Goal: Task Accomplishment & Management: Manage account settings

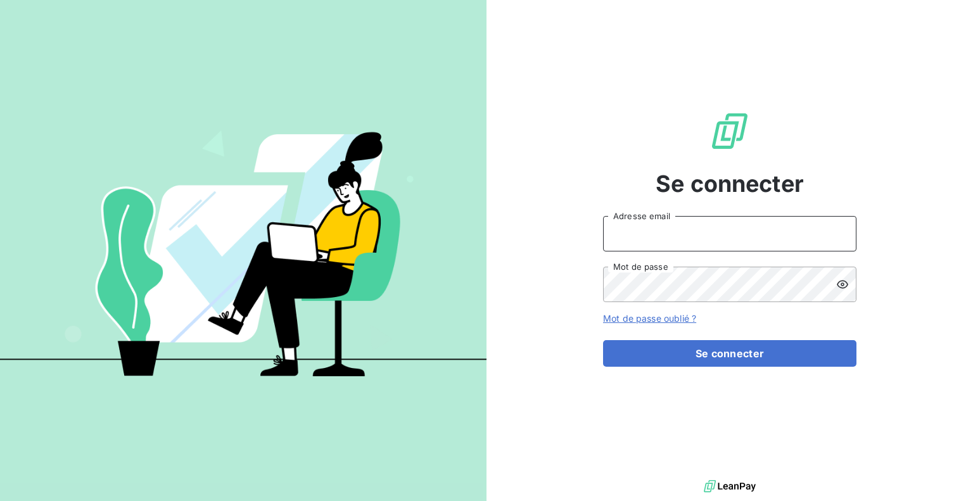
click at [705, 233] on input "Adresse email" at bounding box center [729, 233] width 253 height 35
type input "[EMAIL_ADDRESS][DOMAIN_NAME]"
click at [844, 290] on icon at bounding box center [842, 284] width 13 height 13
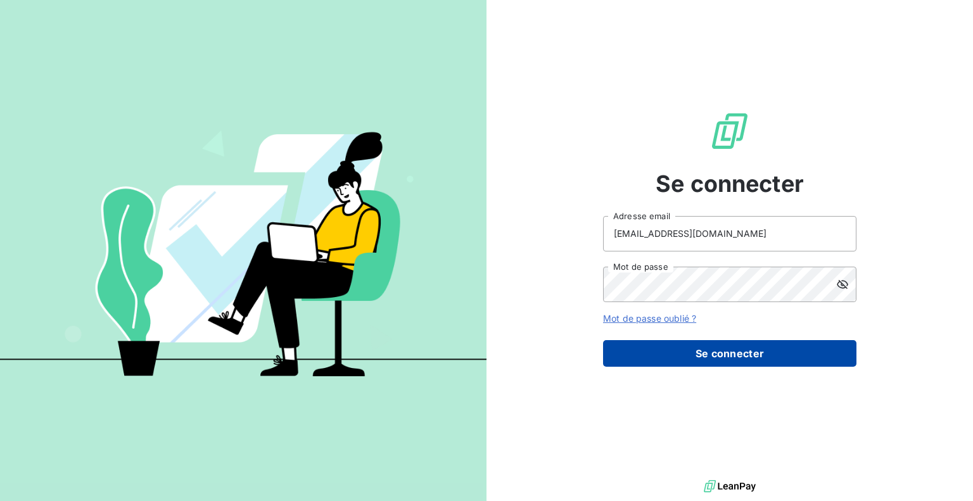
click at [741, 352] on button "Se connecter" at bounding box center [729, 353] width 253 height 27
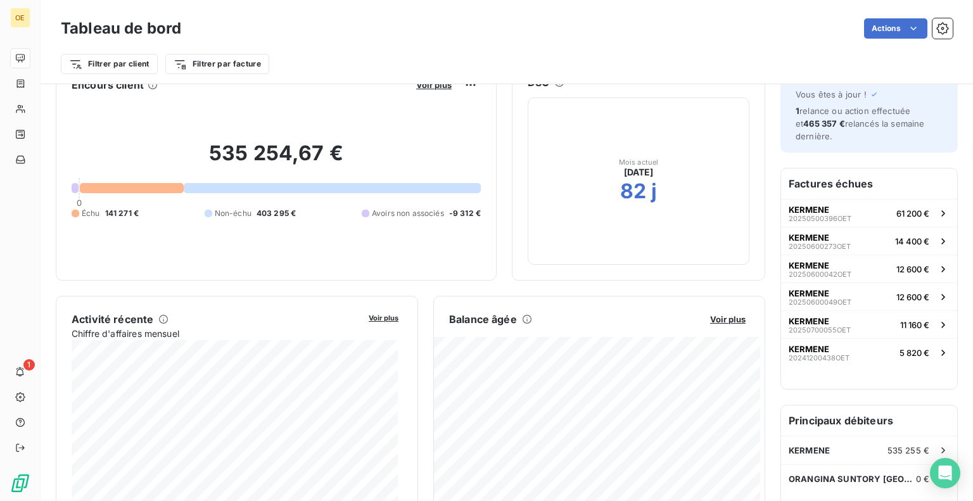
scroll to position [63, 0]
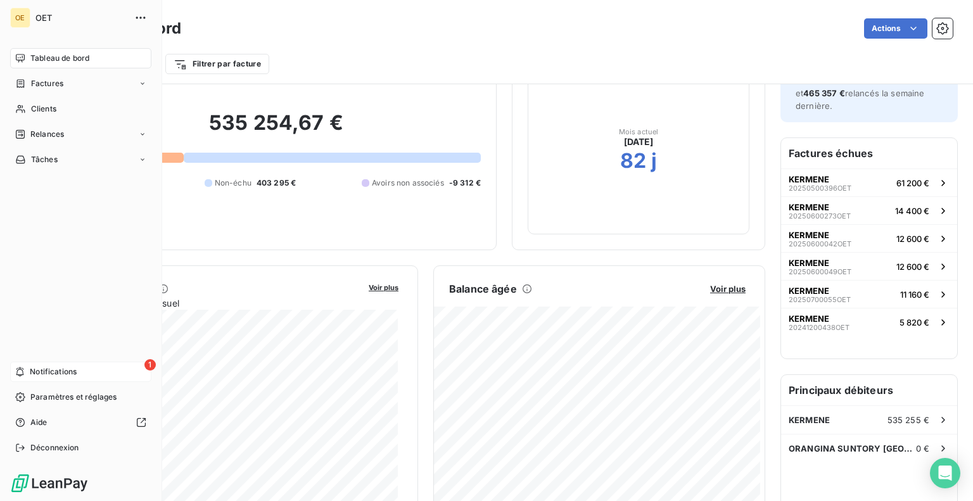
click at [56, 370] on span "Notifications" at bounding box center [53, 371] width 47 height 11
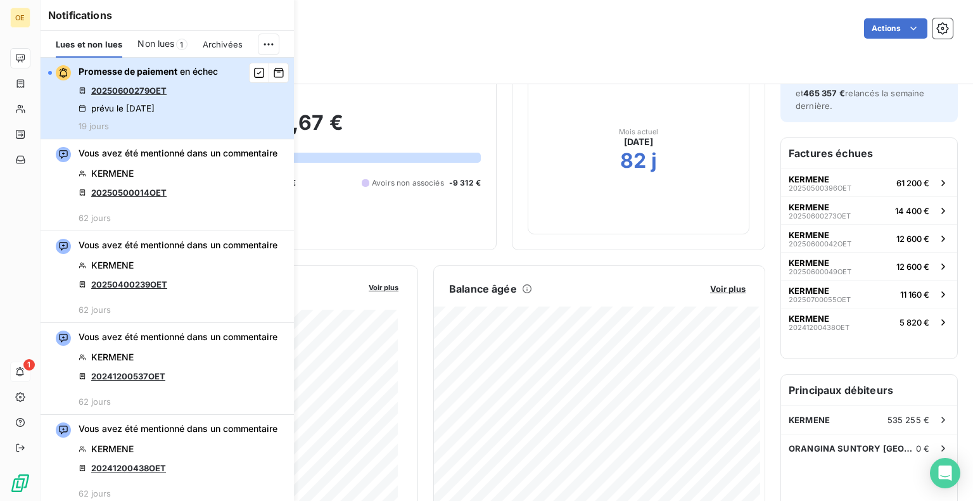
click at [191, 96] on div "Promesse de paiement en échec 20250600279OET prévu le [DATE] 19 jours" at bounding box center [148, 98] width 139 height 66
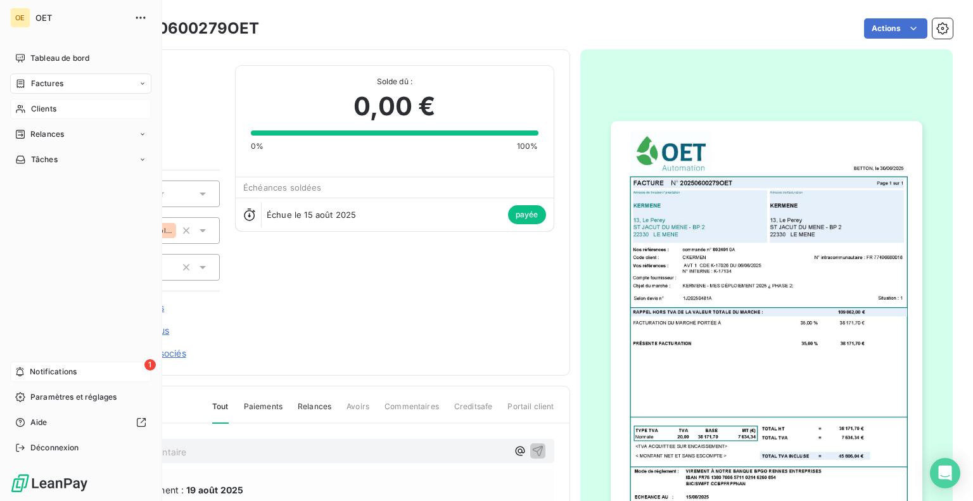
click at [42, 106] on span "Clients" at bounding box center [43, 108] width 25 height 11
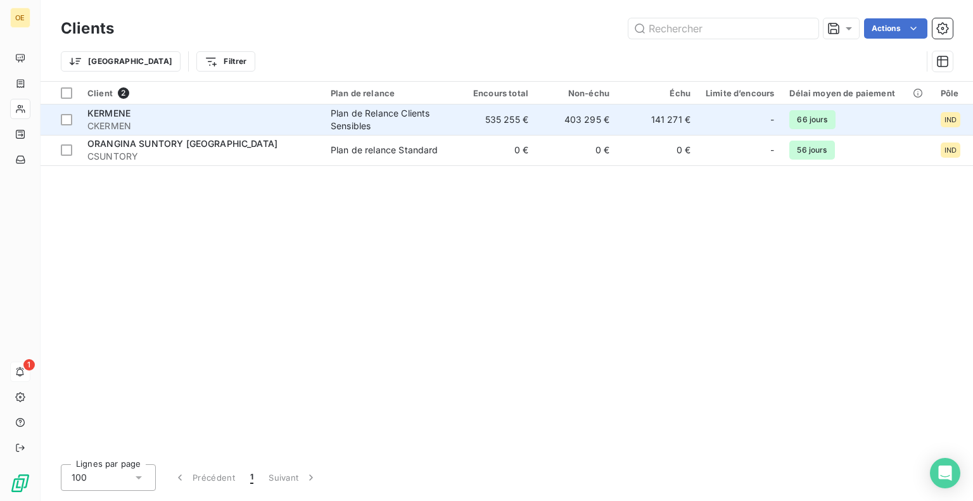
click at [147, 120] on span "CKERMEN" at bounding box center [201, 126] width 228 height 13
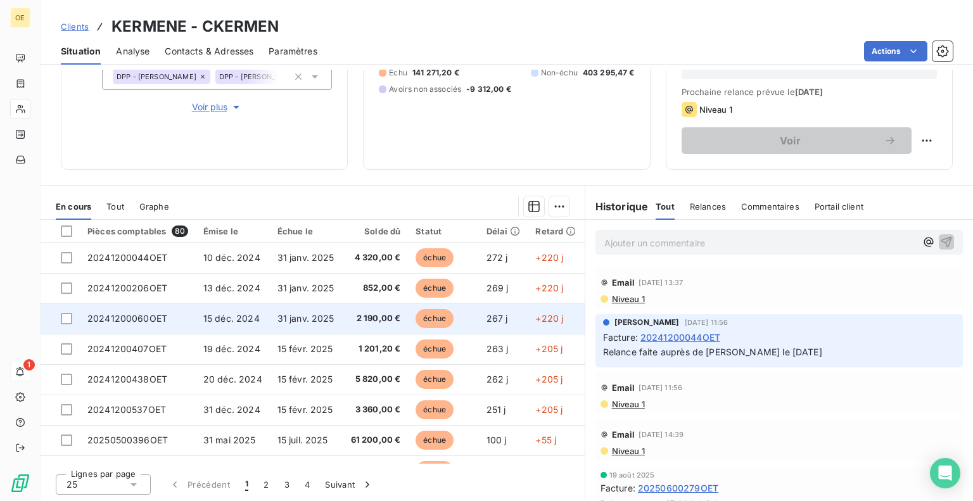
click at [170, 317] on td "20241200060OET" at bounding box center [138, 318] width 116 height 30
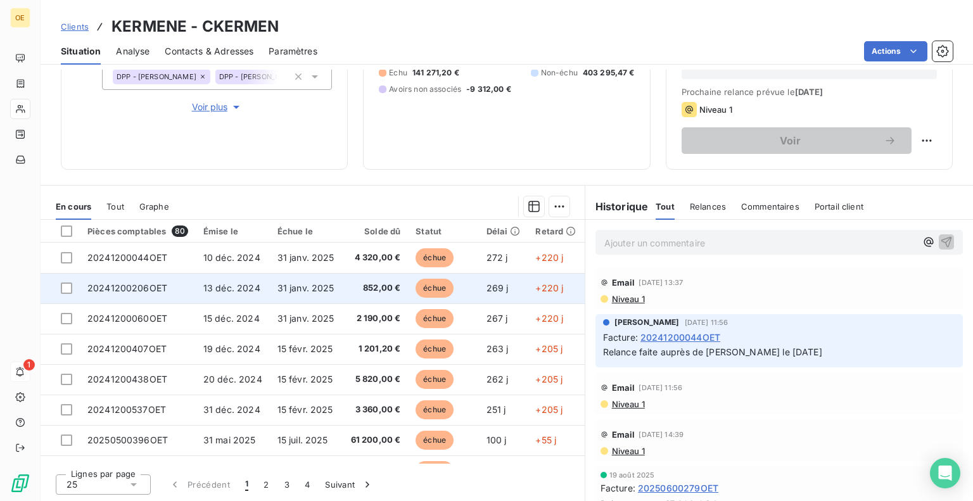
click at [182, 288] on td "20241200206OET" at bounding box center [138, 288] width 116 height 30
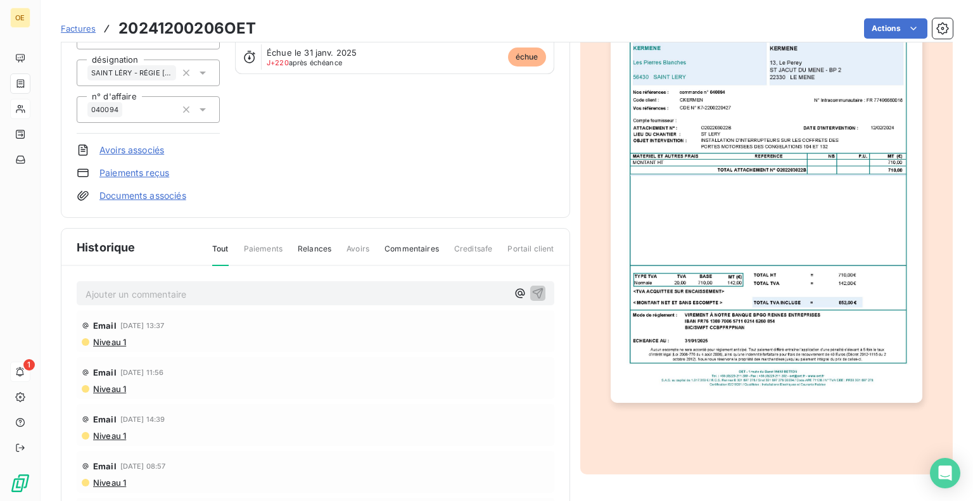
scroll to position [199, 0]
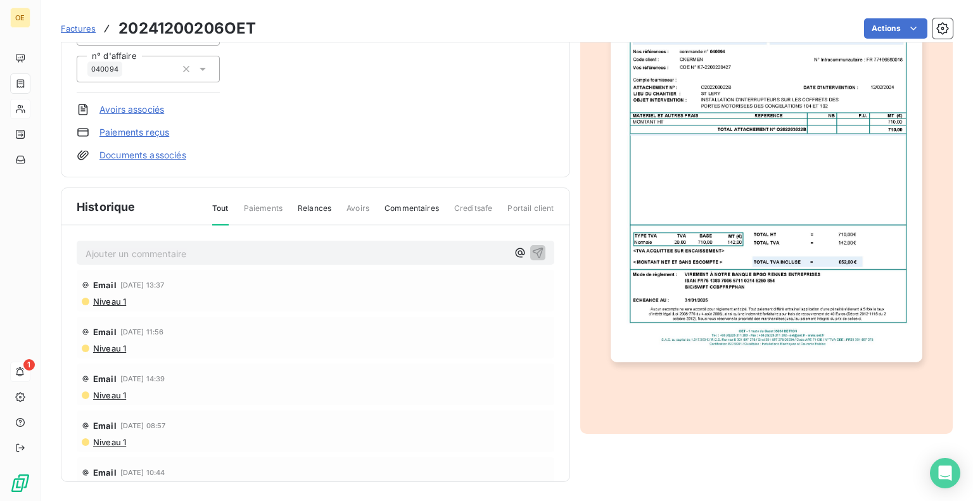
click at [315, 208] on span "Relances" at bounding box center [315, 214] width 34 height 22
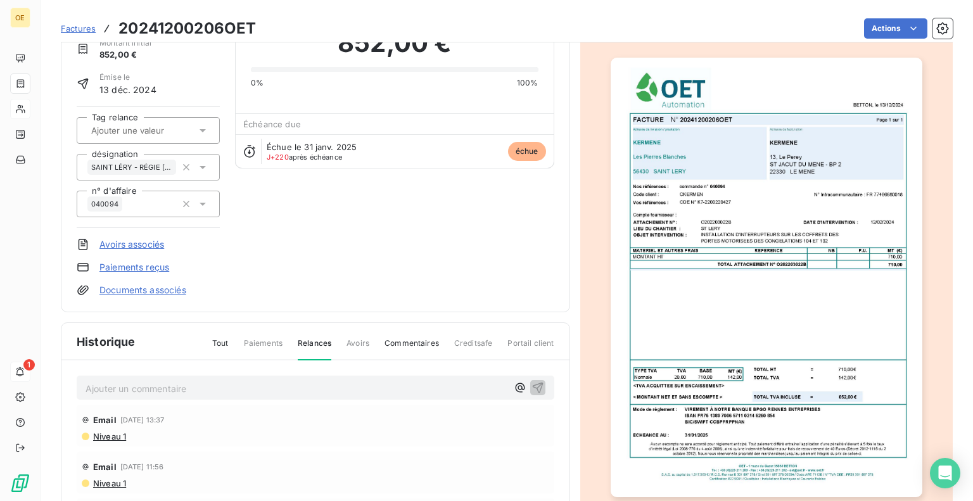
scroll to position [0, 0]
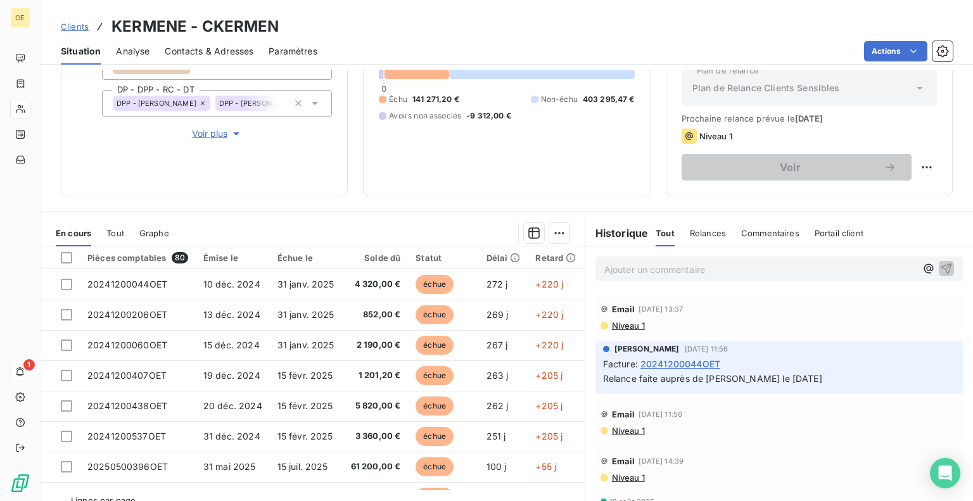
scroll to position [167, 0]
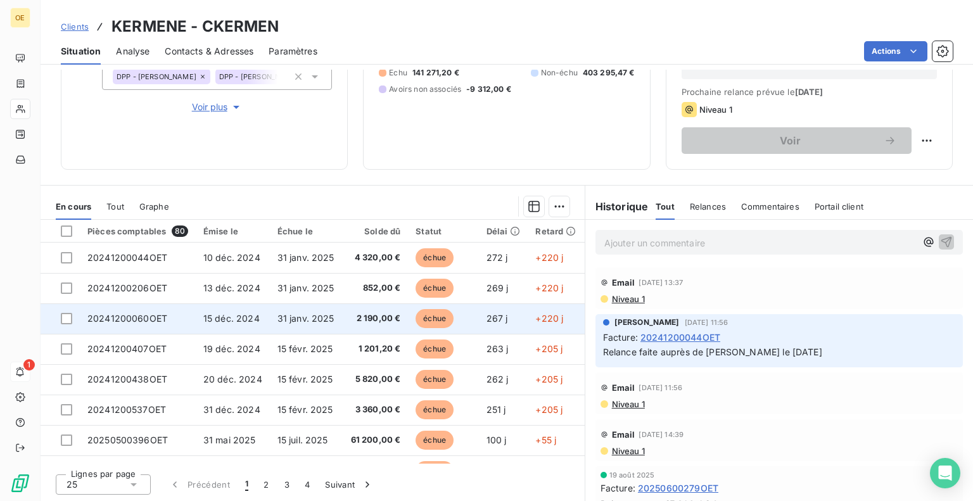
drag, startPoint x: 182, startPoint y: 318, endPoint x: 172, endPoint y: 318, distance: 9.5
drag, startPoint x: 172, startPoint y: 318, endPoint x: 66, endPoint y: 319, distance: 105.7
click at [66, 319] on div at bounding box center [66, 318] width 11 height 11
click at [68, 320] on icon at bounding box center [67, 319] width 8 height 8
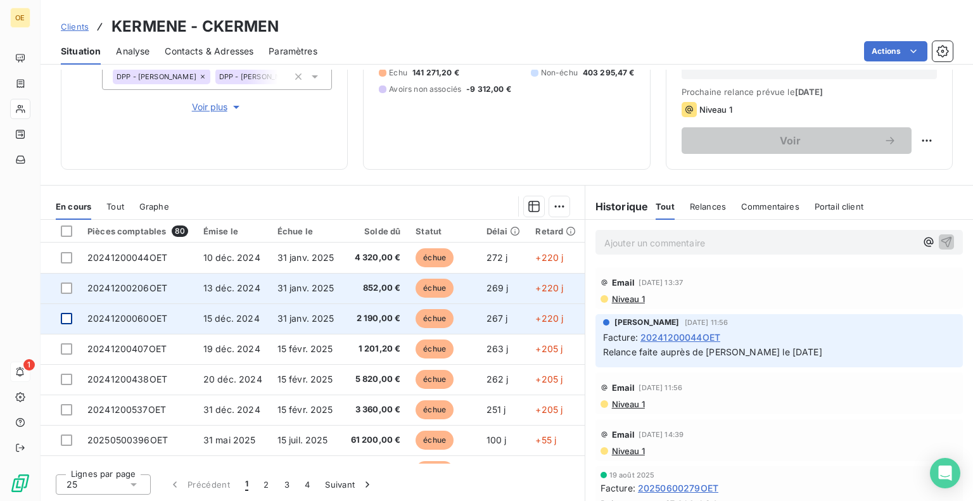
click at [173, 286] on td "20241200206OET" at bounding box center [138, 288] width 116 height 30
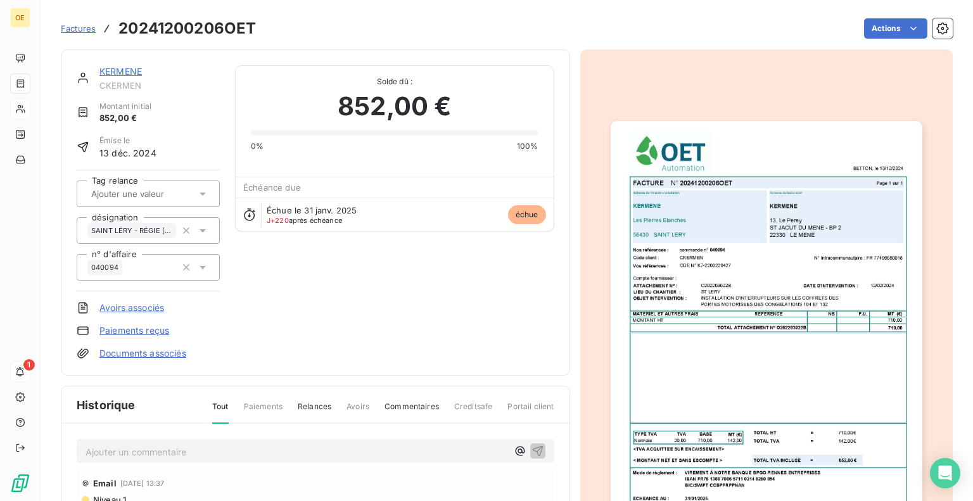
click at [733, 263] on img "button" at bounding box center [766, 340] width 312 height 439
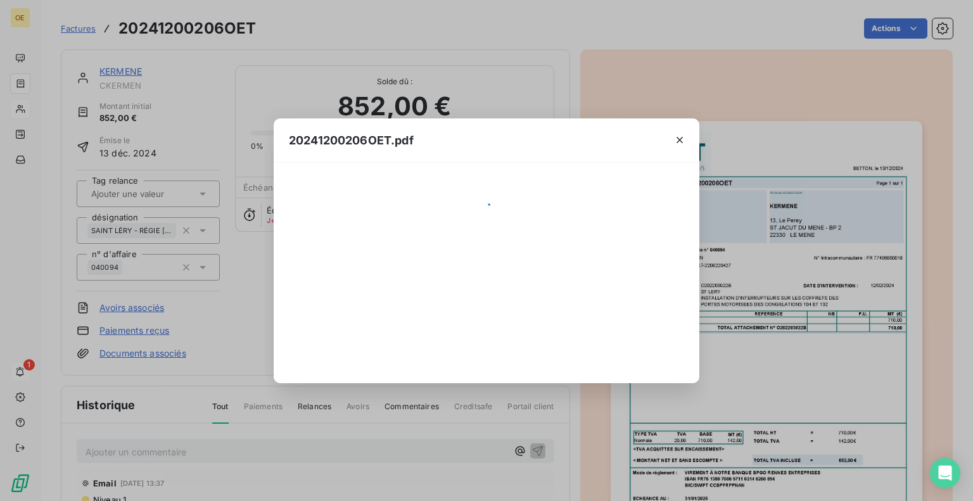
click at [733, 263] on div "20241200206OET.pdf" at bounding box center [486, 250] width 973 height 501
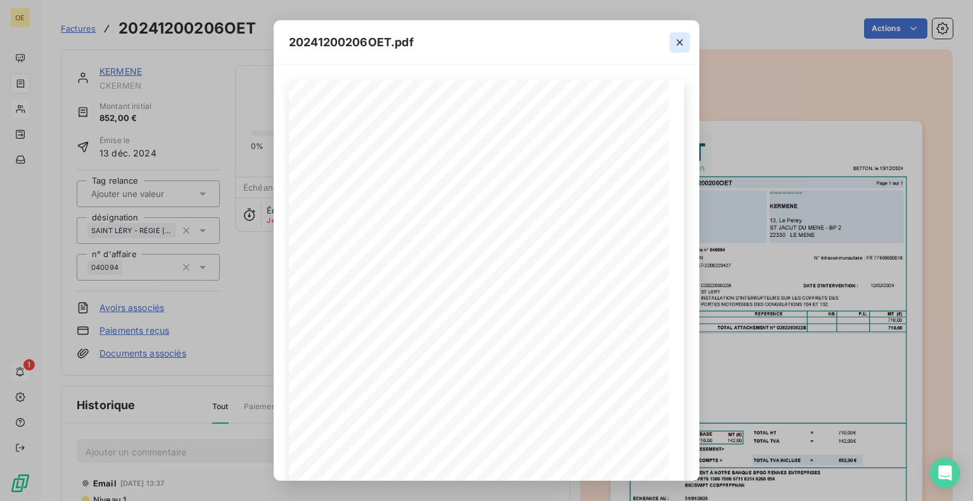
click at [681, 40] on icon "button" at bounding box center [679, 42] width 13 height 13
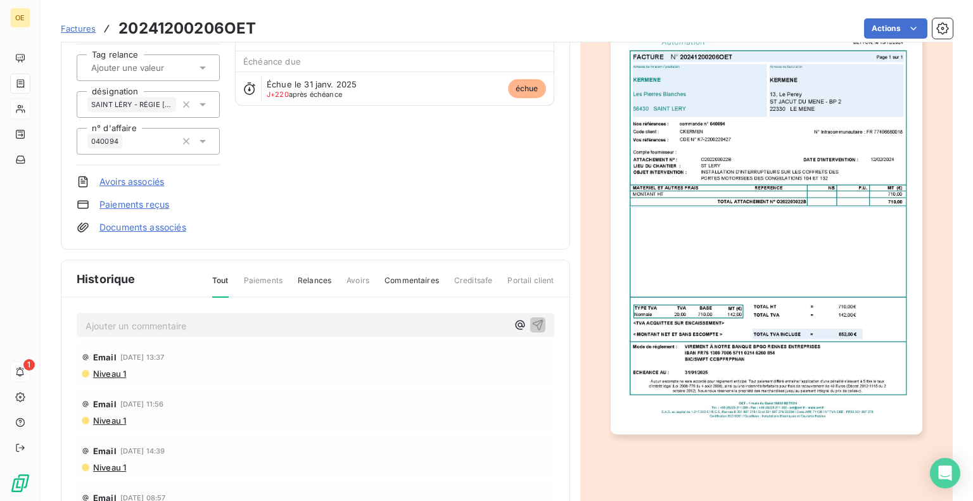
scroll to position [127, 0]
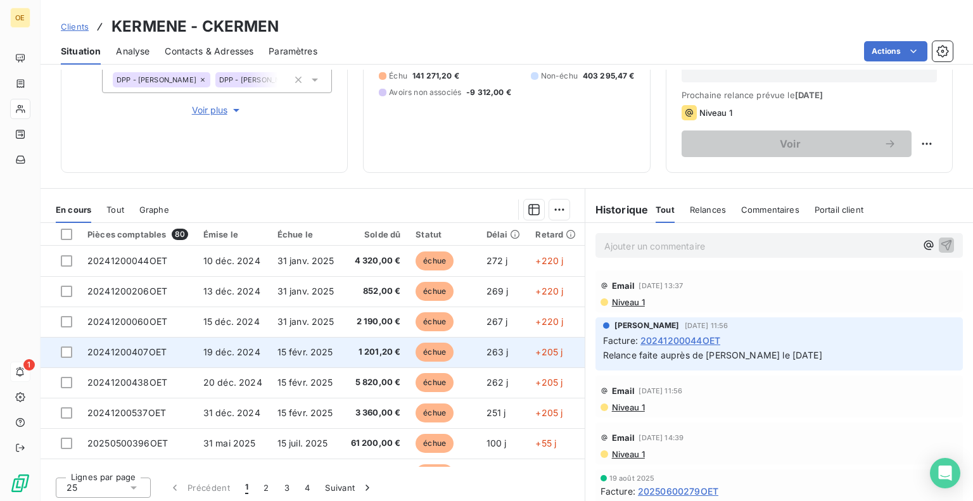
scroll to position [167, 0]
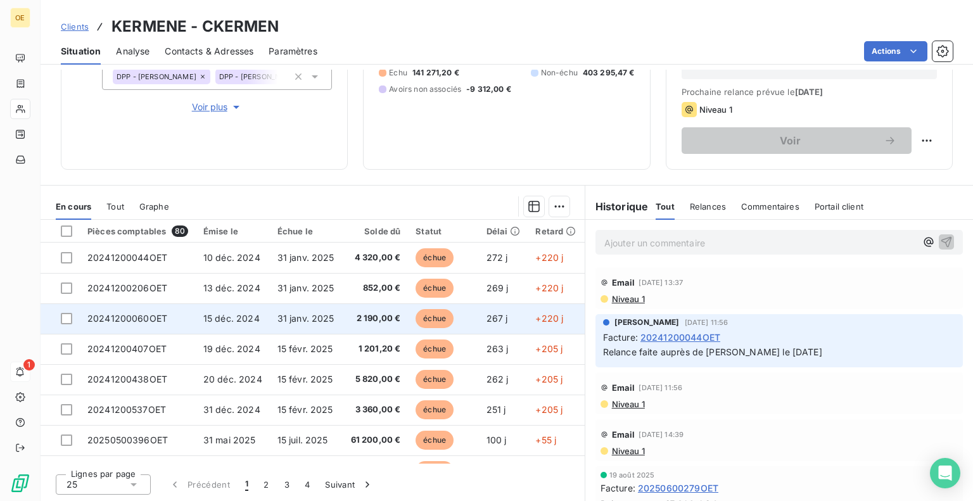
click at [172, 317] on td "20241200060OET" at bounding box center [138, 318] width 116 height 30
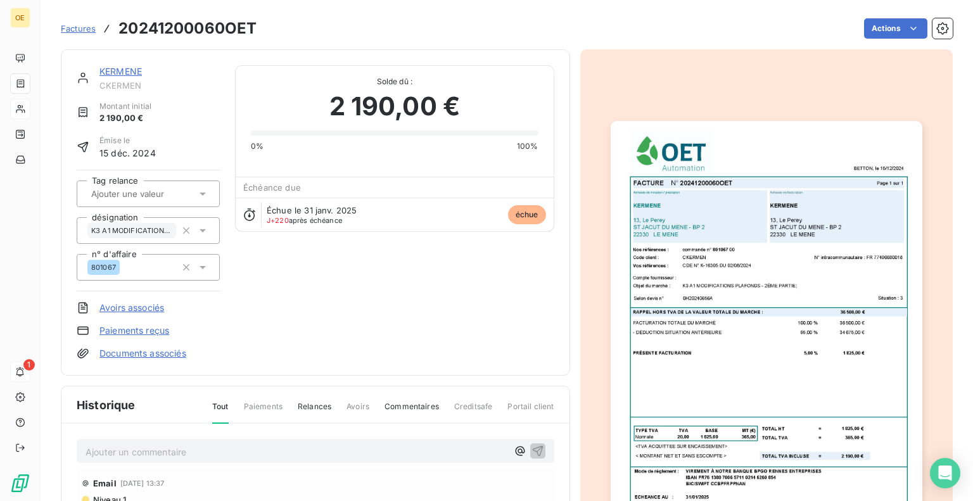
click at [774, 293] on img "button" at bounding box center [766, 340] width 312 height 439
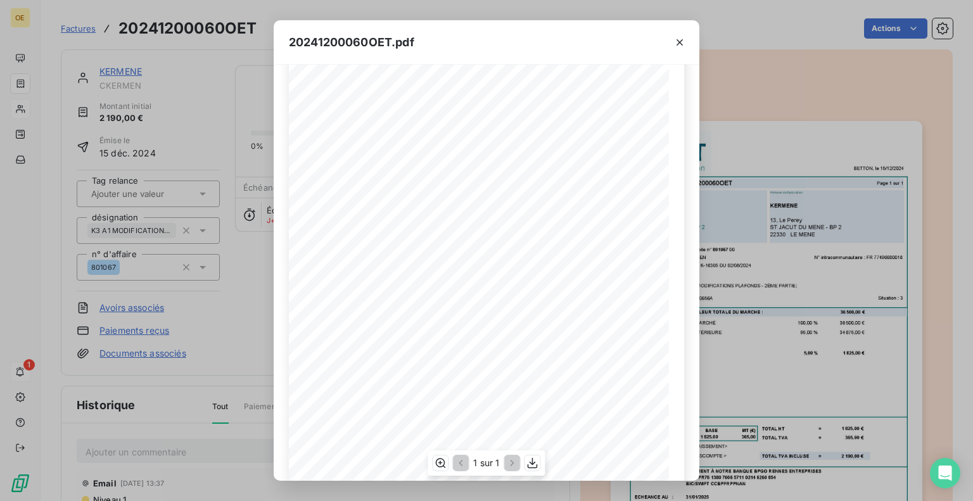
scroll to position [151, 0]
click at [681, 42] on icon "button" at bounding box center [679, 42] width 13 height 13
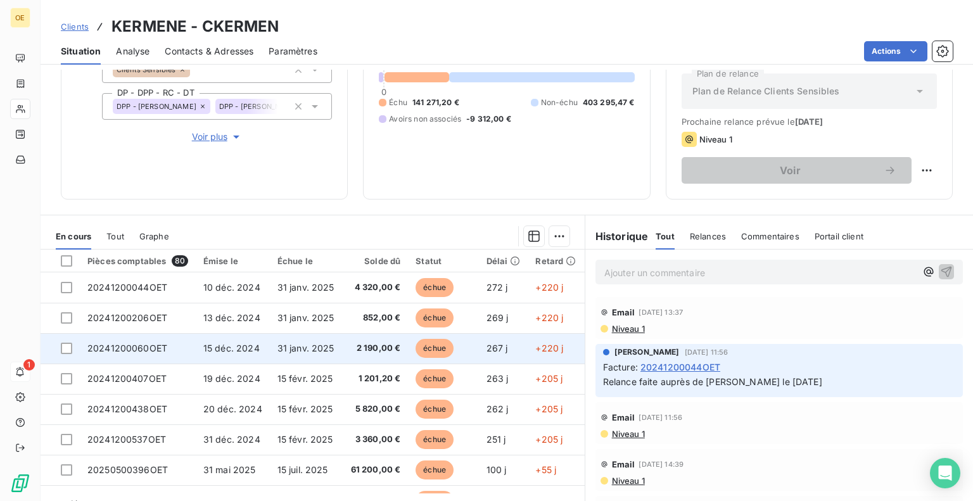
scroll to position [167, 0]
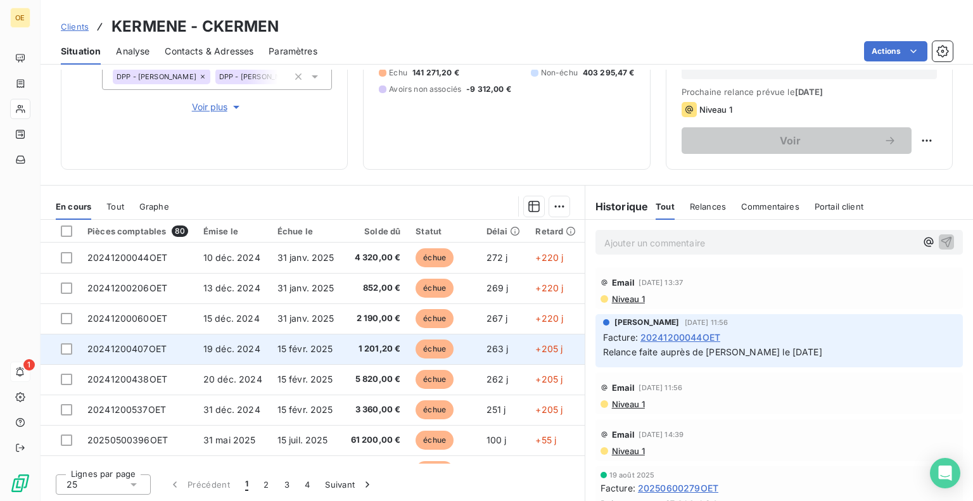
click at [177, 348] on td "20241200407OET" at bounding box center [138, 349] width 116 height 30
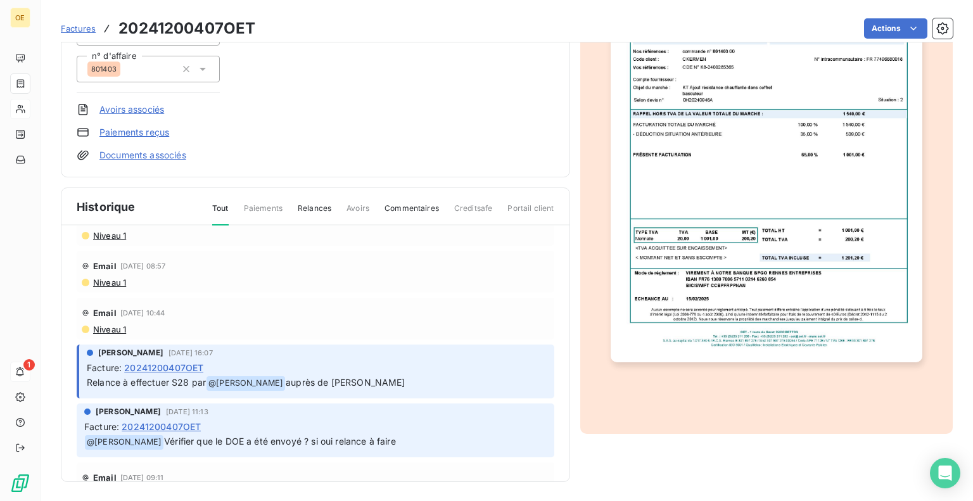
scroll to position [190, 0]
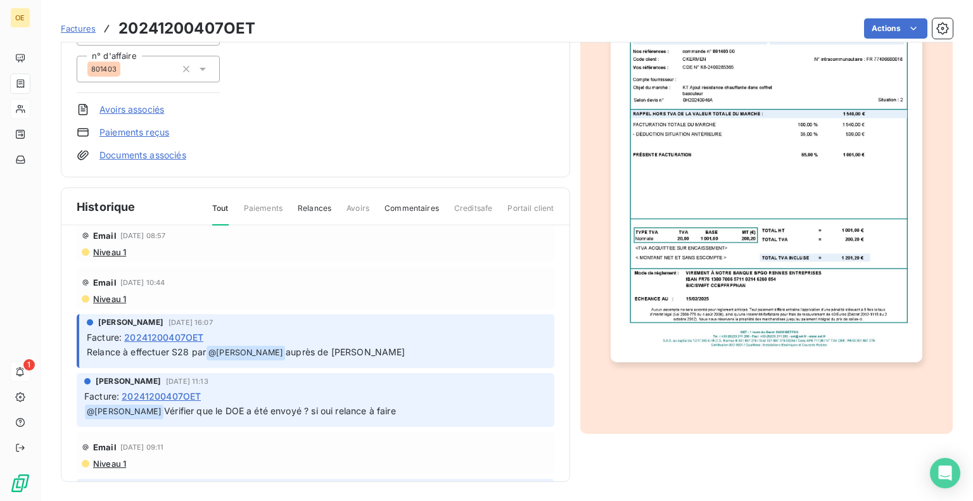
drag, startPoint x: 573, startPoint y: 413, endPoint x: 570, endPoint y: 420, distance: 8.2
click at [570, 420] on div "KERMENE CKERMEN Montant initial 1 201,20 € Émise le [DATE] Tag relance désignat…" at bounding box center [507, 163] width 892 height 638
click at [732, 68] on img "button" at bounding box center [766, 142] width 312 height 439
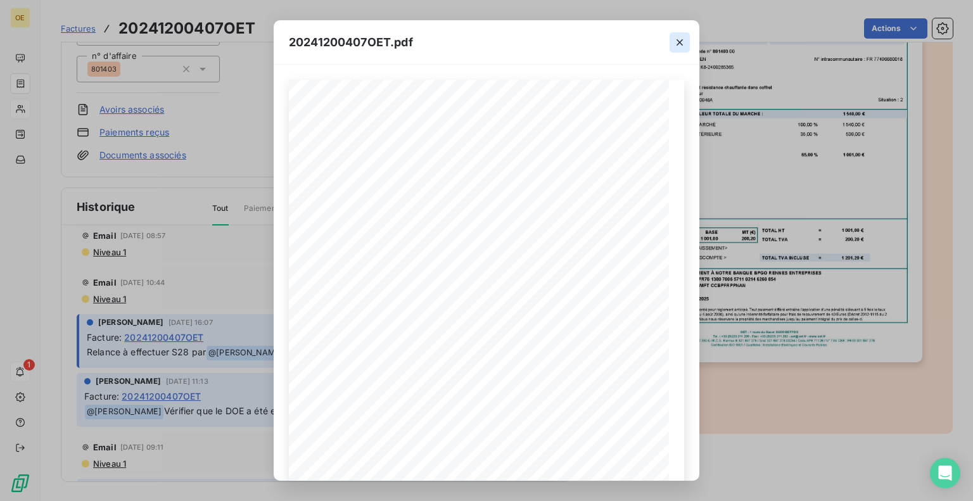
click at [678, 42] on icon "button" at bounding box center [679, 42] width 13 height 13
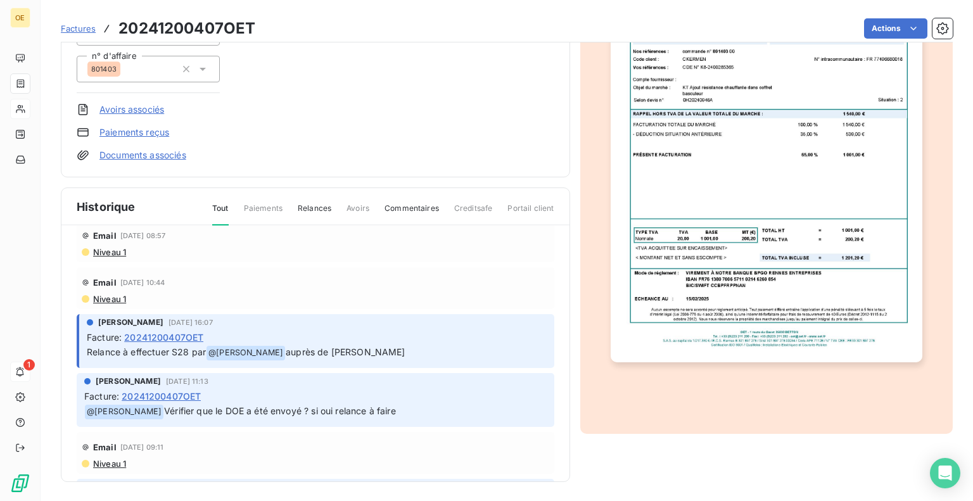
scroll to position [248, 0]
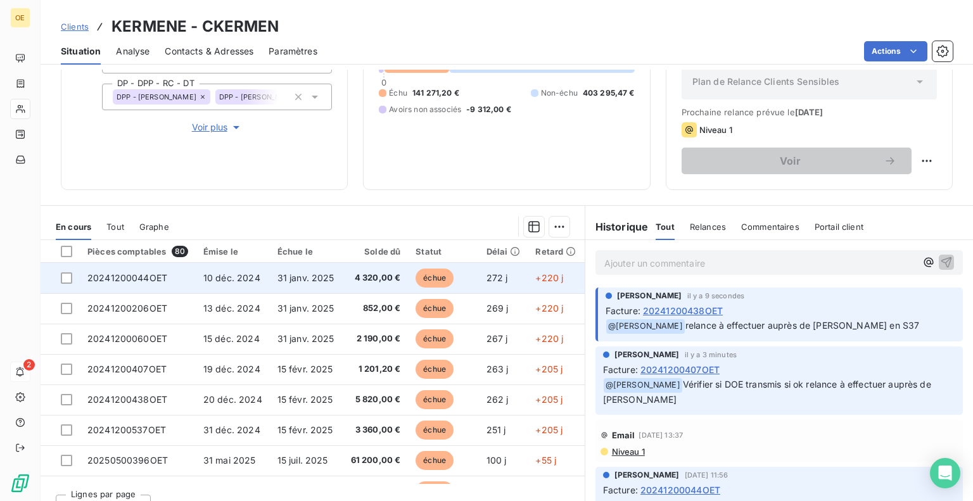
scroll to position [167, 0]
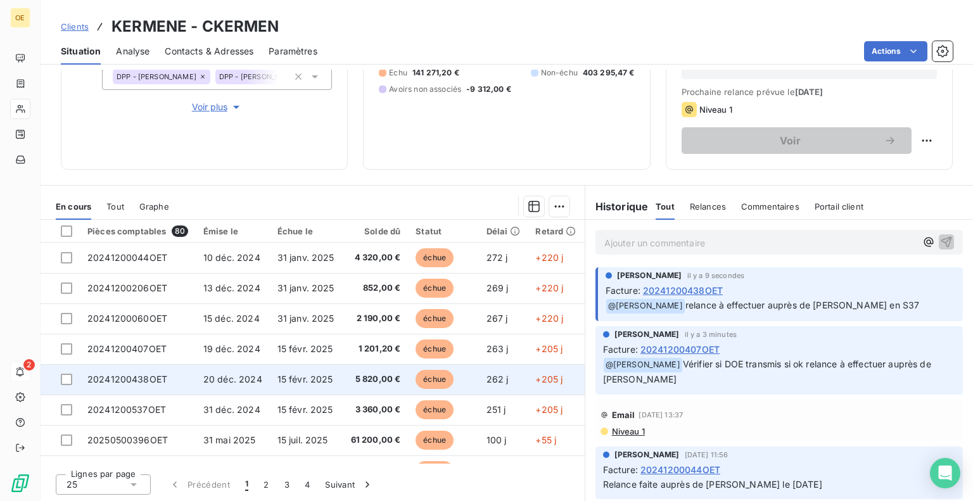
click at [173, 381] on td "20241200438OET" at bounding box center [138, 379] width 116 height 30
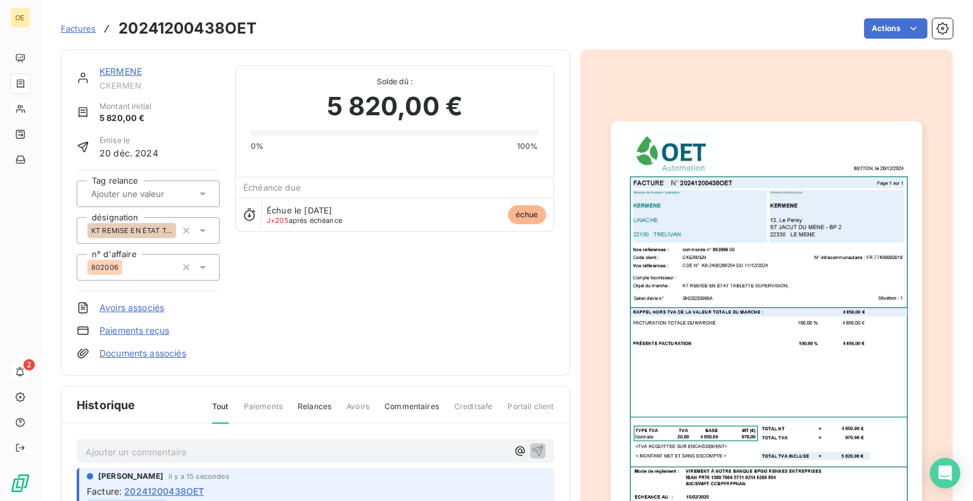
click at [762, 287] on img "button" at bounding box center [766, 340] width 312 height 439
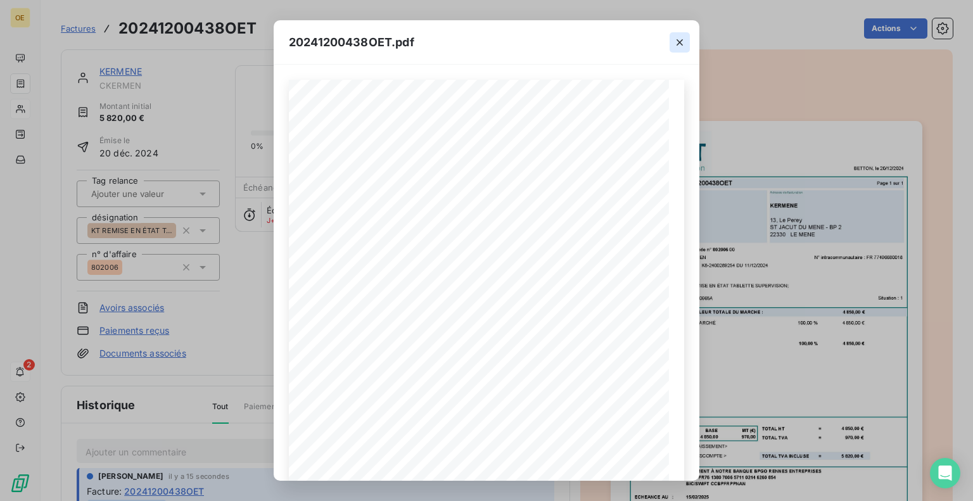
click at [680, 38] on icon "button" at bounding box center [679, 42] width 13 height 13
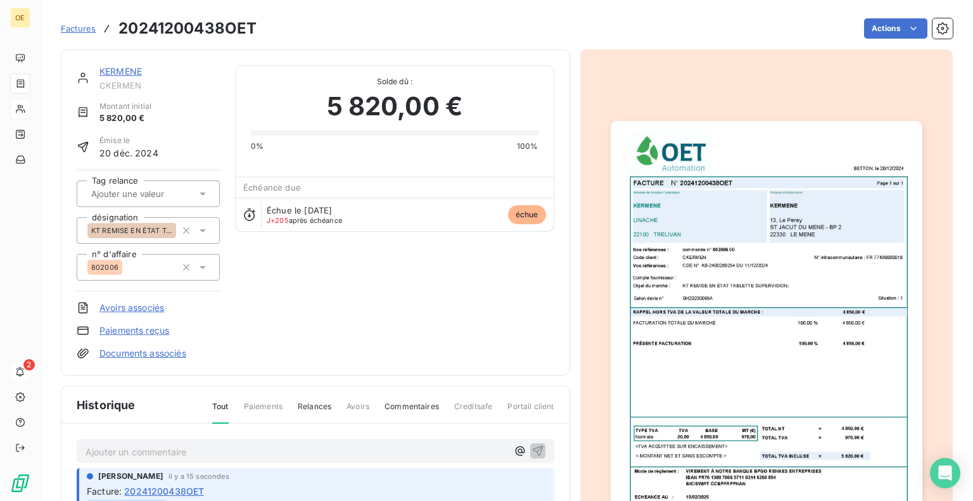
click at [790, 306] on img "button" at bounding box center [766, 340] width 312 height 439
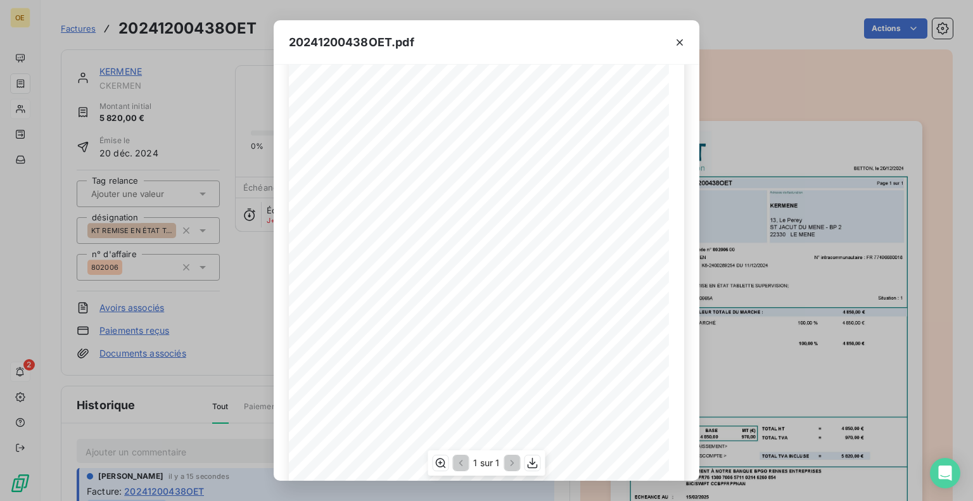
scroll to position [151, 0]
click at [531, 466] on icon "button" at bounding box center [532, 463] width 13 height 13
click at [683, 40] on icon "button" at bounding box center [679, 42] width 13 height 13
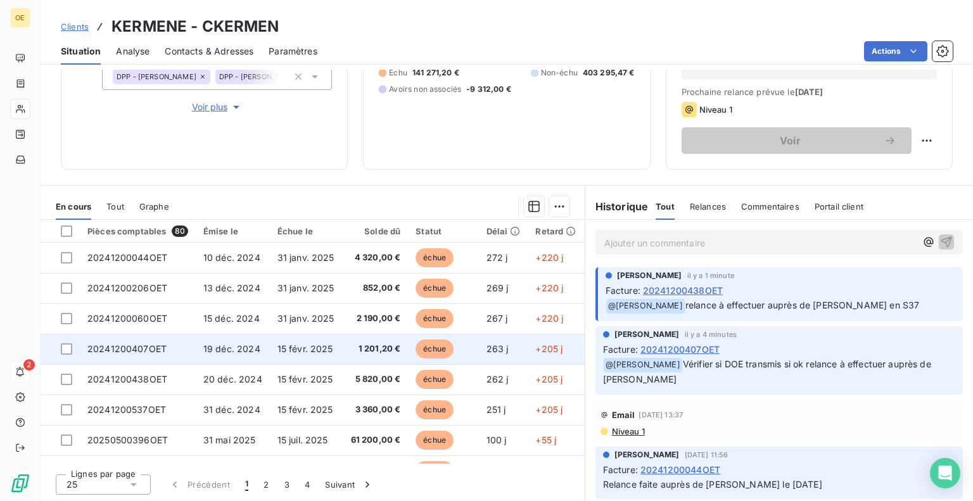
scroll to position [63, 0]
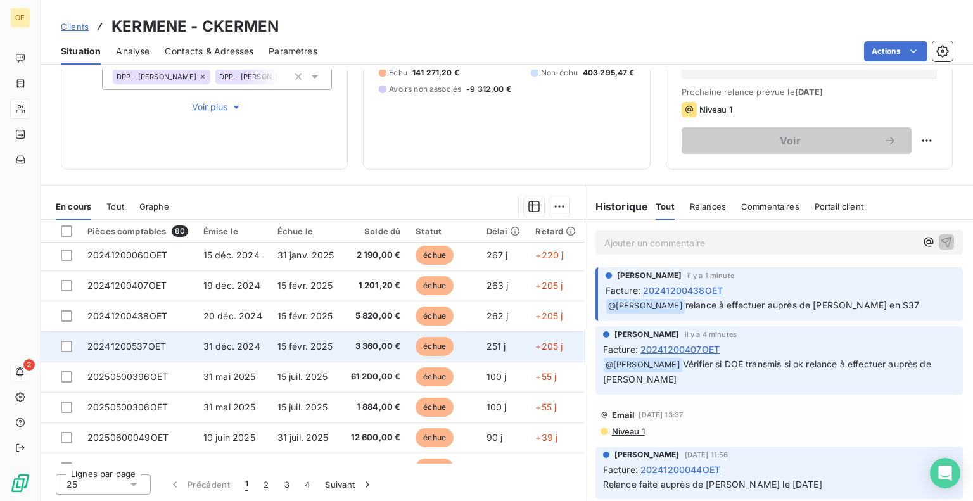
click at [179, 343] on td "20241200537OET" at bounding box center [138, 346] width 116 height 30
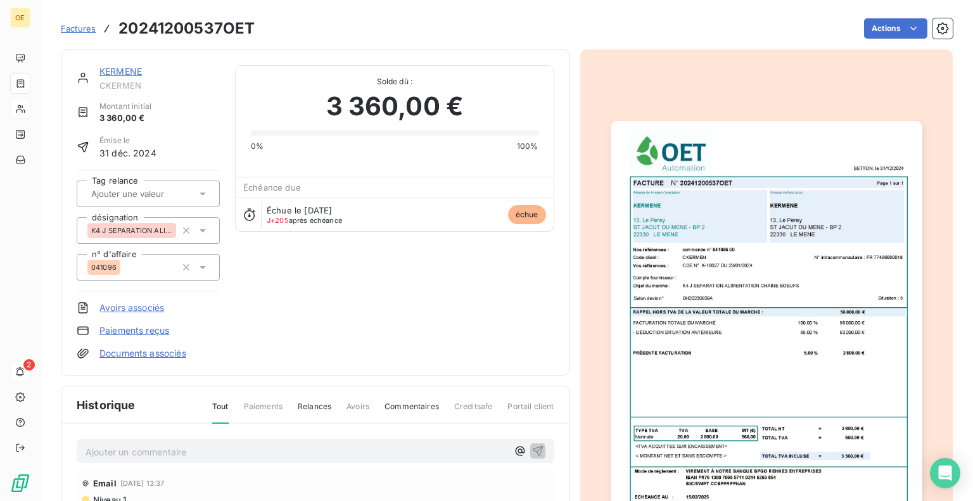
click at [729, 284] on img "button" at bounding box center [766, 340] width 312 height 439
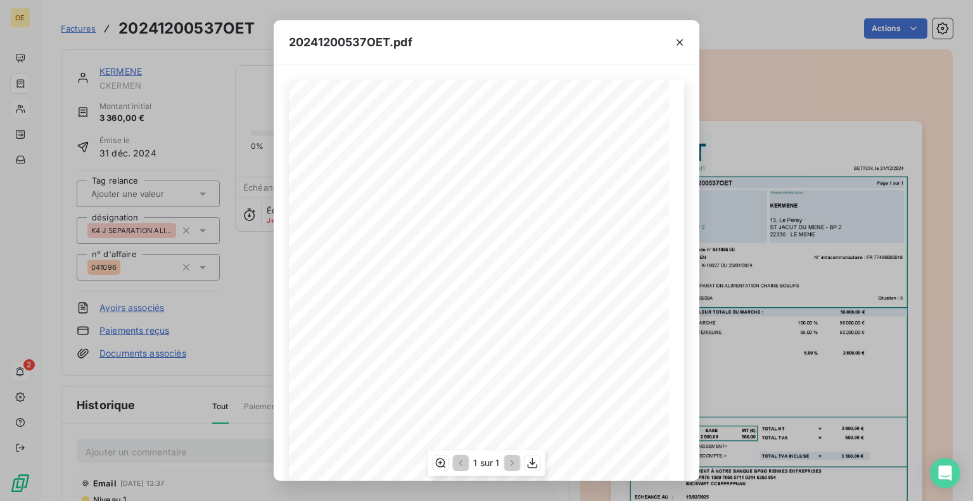
scroll to position [151, 0]
click at [533, 458] on icon "button" at bounding box center [532, 463] width 13 height 13
drag, startPoint x: 680, startPoint y: 42, endPoint x: 672, endPoint y: 52, distance: 13.1
click at [680, 42] on icon "button" at bounding box center [679, 42] width 13 height 13
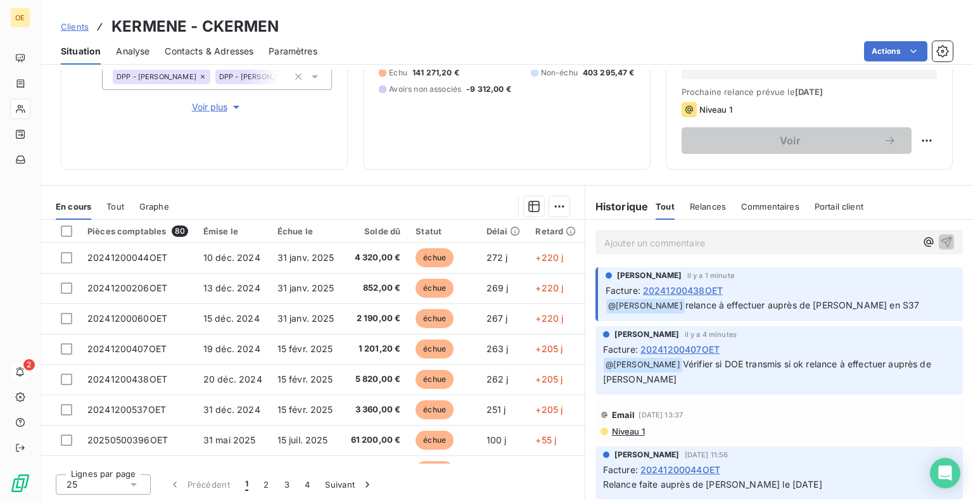
scroll to position [63, 0]
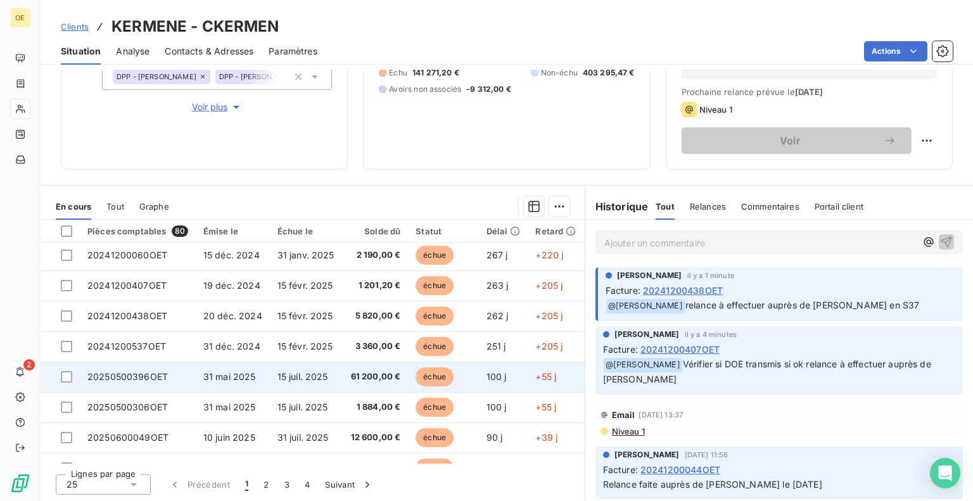
click at [178, 374] on td "20250500396OET" at bounding box center [138, 377] width 116 height 30
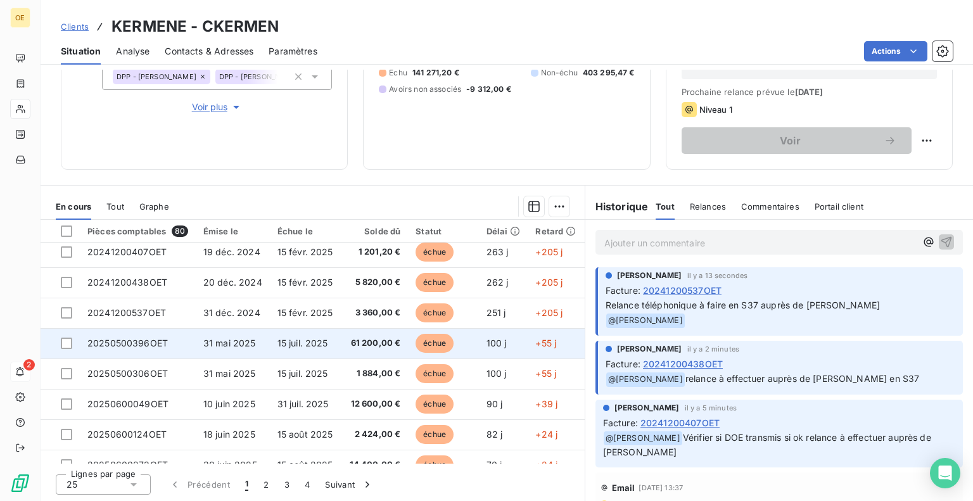
scroll to position [127, 0]
click at [184, 344] on td "20250500306OET" at bounding box center [138, 344] width 116 height 30
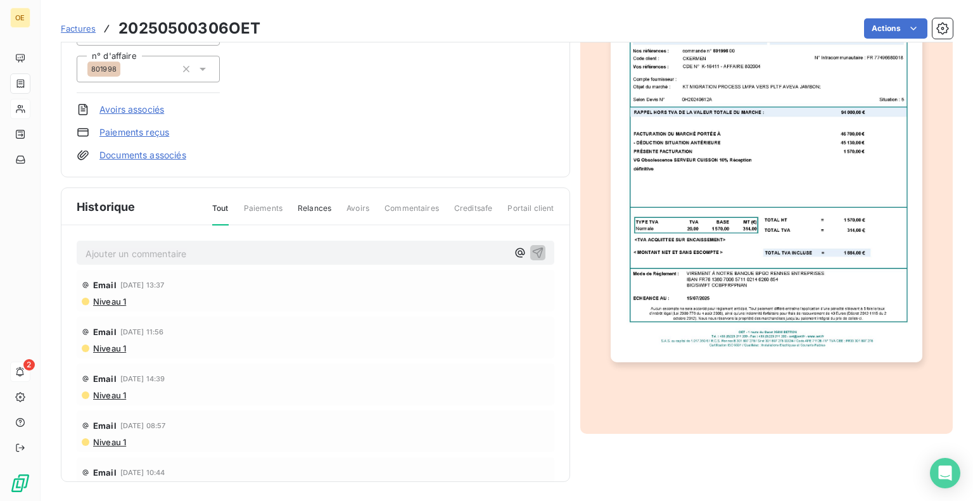
click at [778, 156] on img "button" at bounding box center [766, 142] width 312 height 439
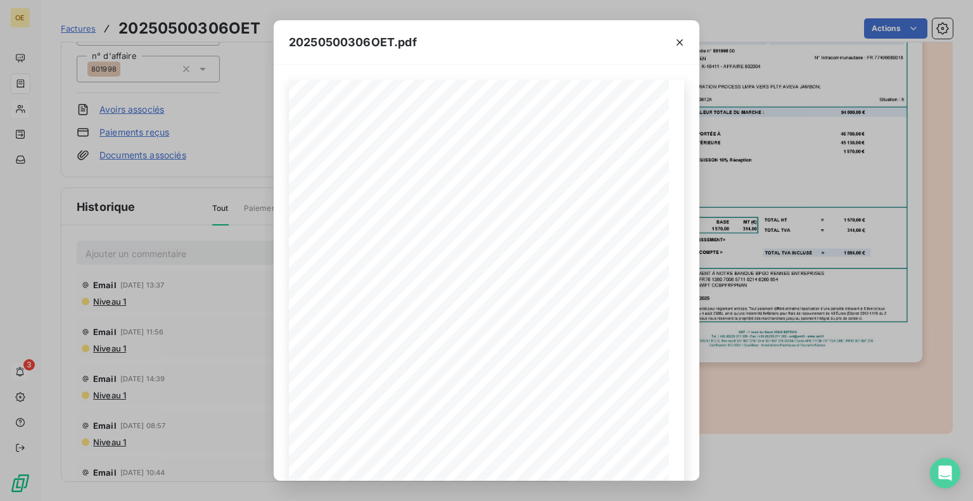
click at [668, 40] on div at bounding box center [679, 42] width 39 height 44
click at [684, 40] on icon "button" at bounding box center [679, 42] width 13 height 13
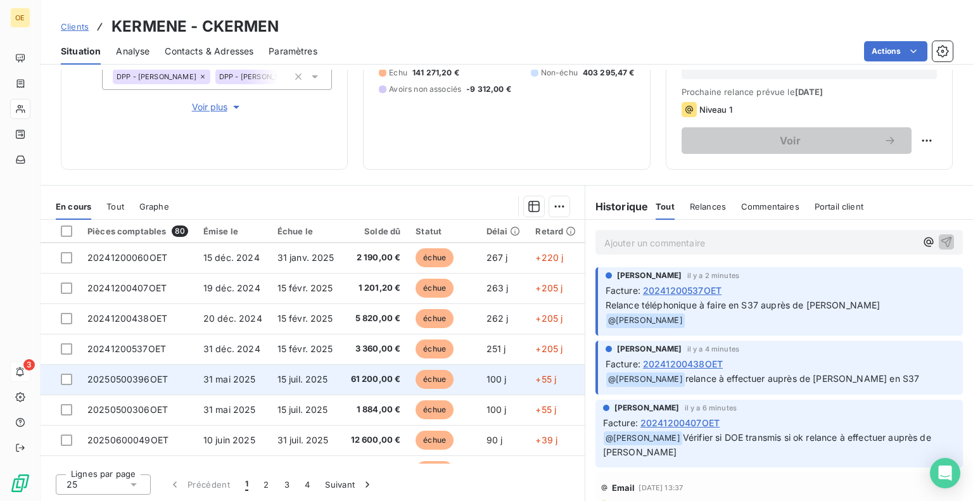
scroll to position [127, 0]
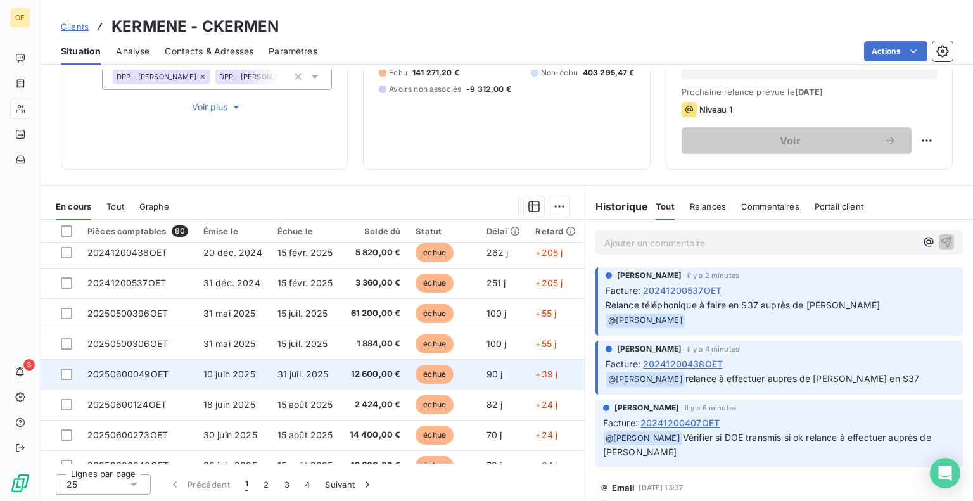
click at [182, 370] on td "20250600049OET" at bounding box center [138, 374] width 116 height 30
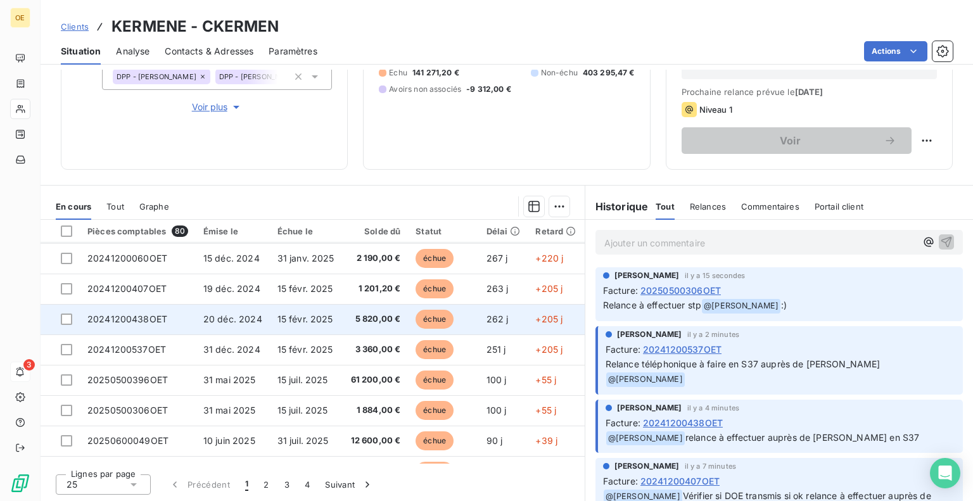
scroll to position [127, 0]
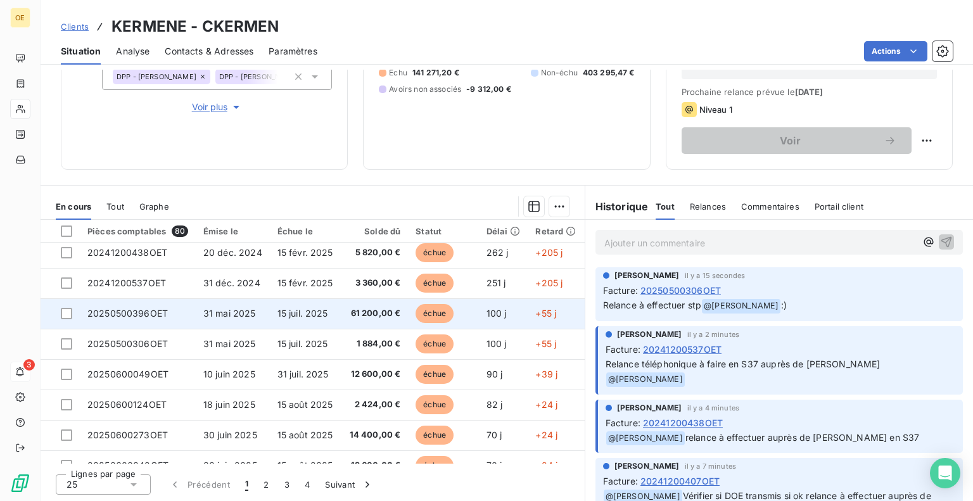
click at [182, 310] on td "20250500396OET" at bounding box center [138, 313] width 116 height 30
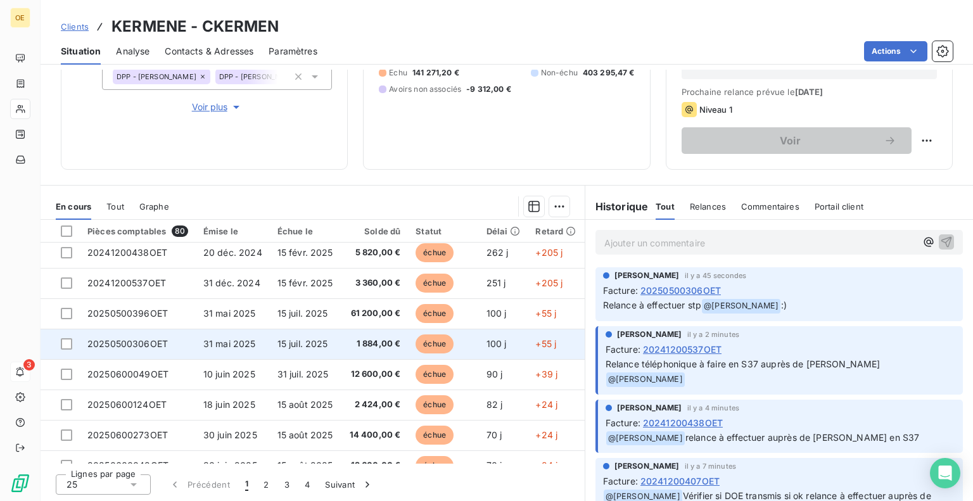
scroll to position [190, 0]
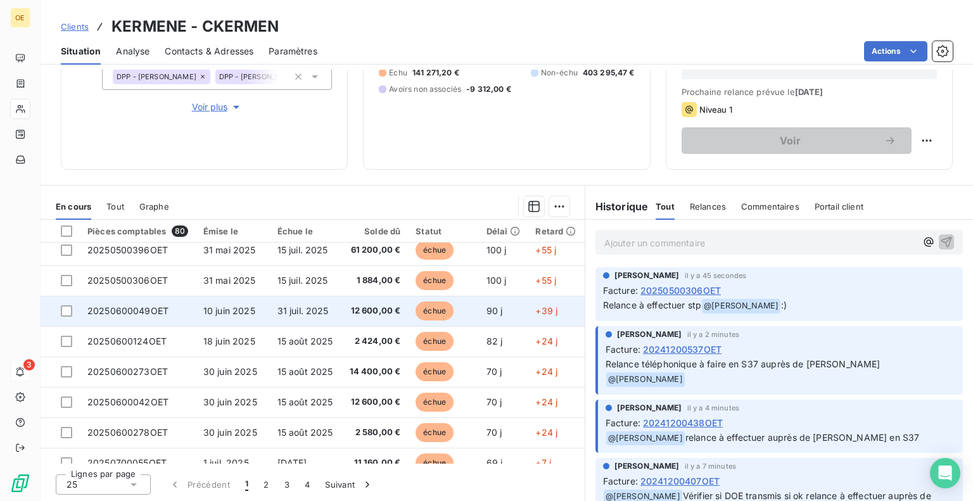
click at [175, 311] on td "20250600049OET" at bounding box center [138, 311] width 116 height 30
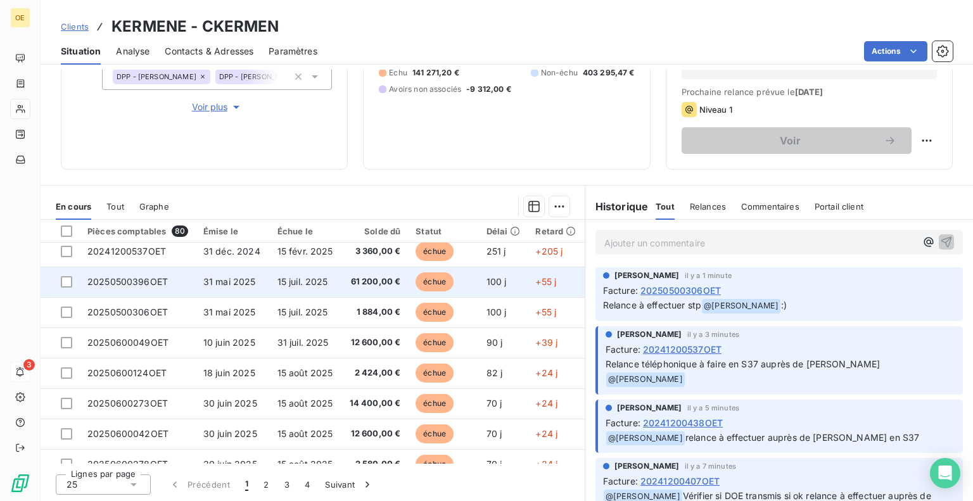
scroll to position [190, 0]
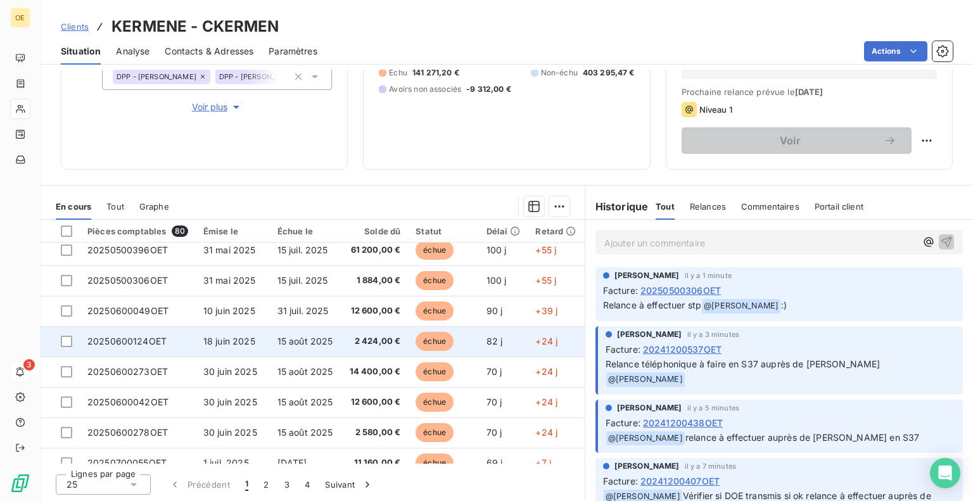
click at [187, 337] on td "20250600124OET" at bounding box center [138, 341] width 116 height 30
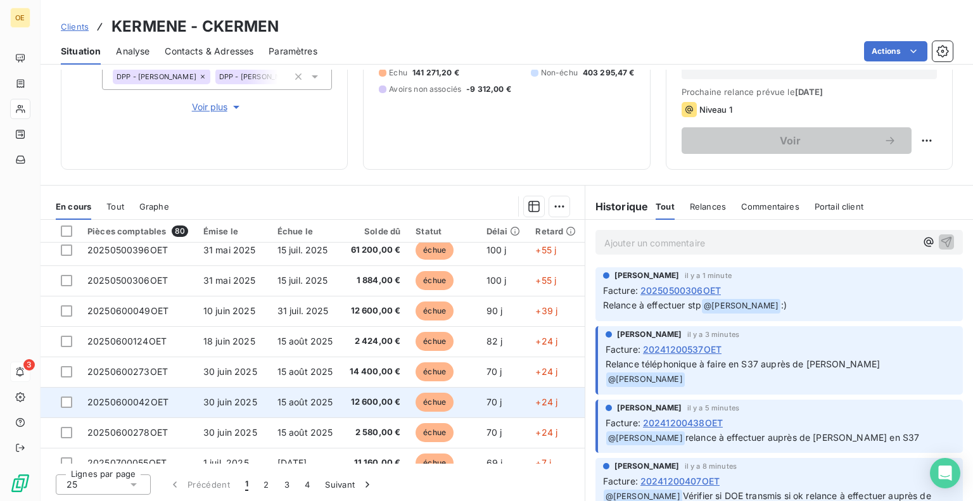
scroll to position [253, 0]
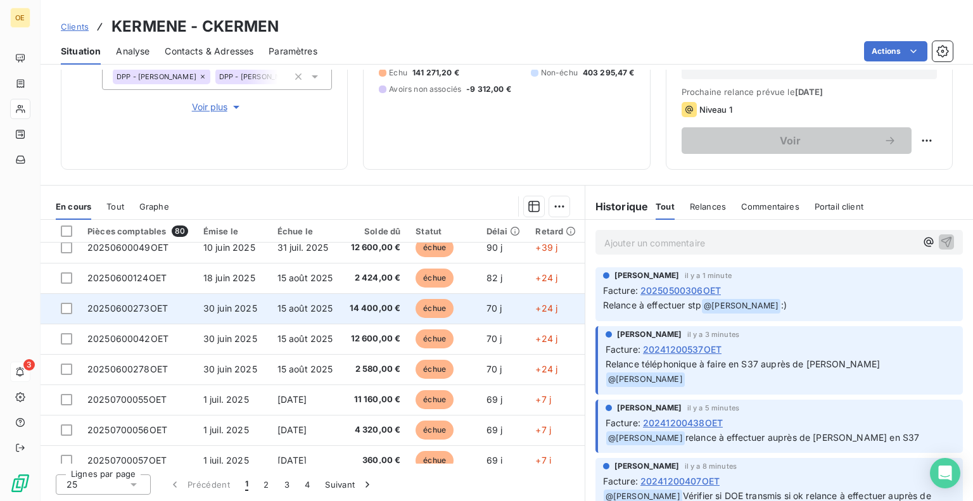
click at [183, 306] on td "20250600273OET" at bounding box center [138, 308] width 116 height 30
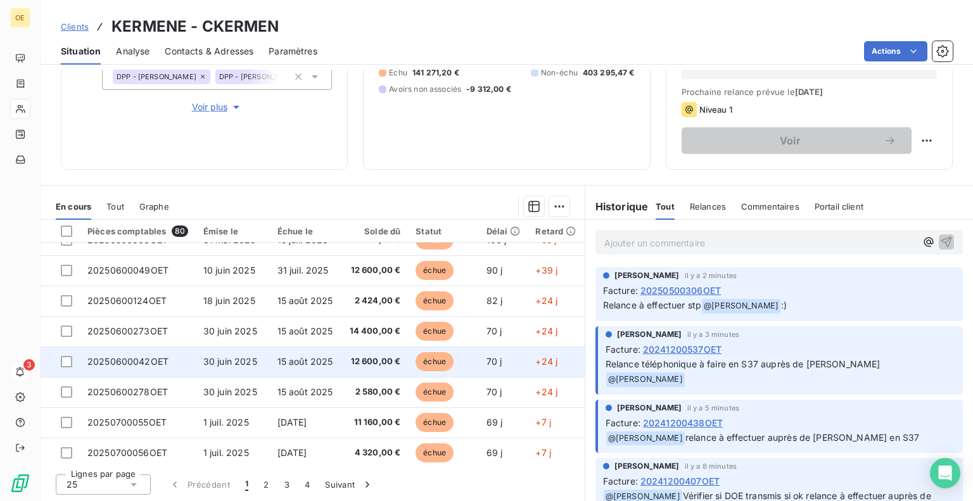
scroll to position [253, 0]
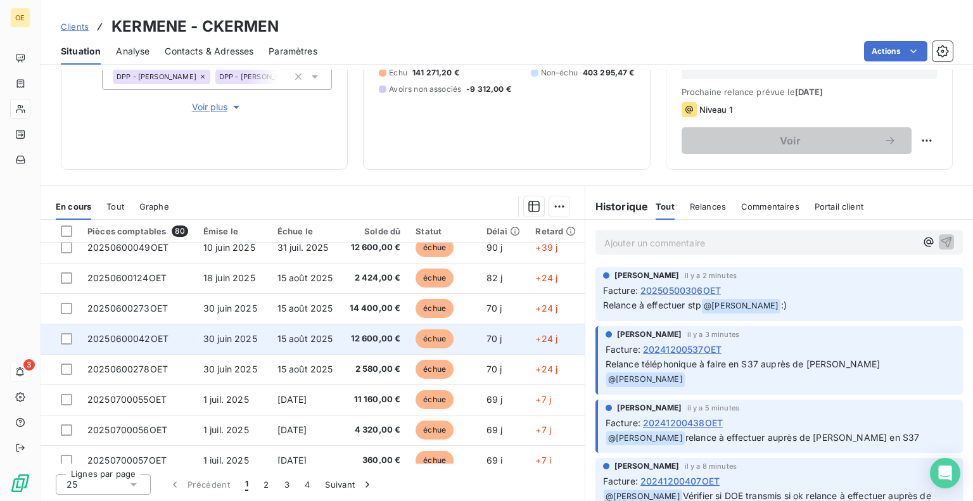
click at [180, 335] on td "20250600042OET" at bounding box center [138, 339] width 116 height 30
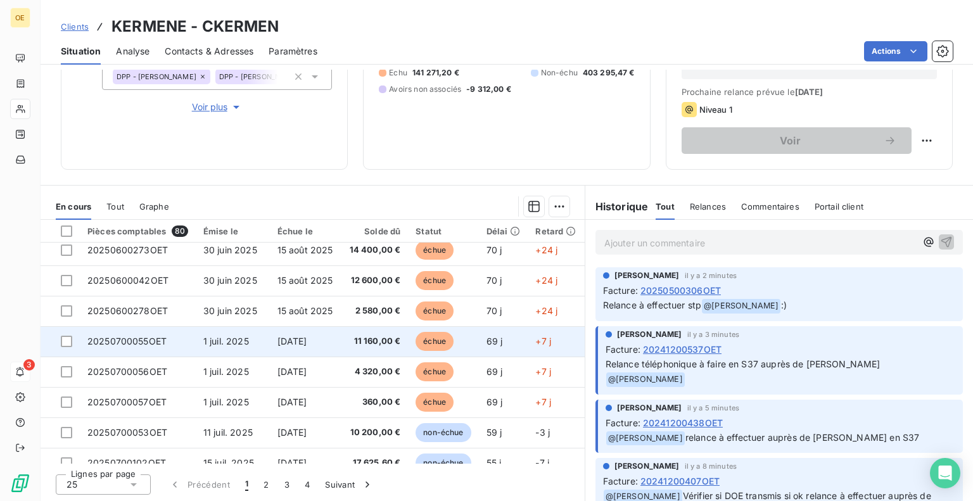
scroll to position [317, 0]
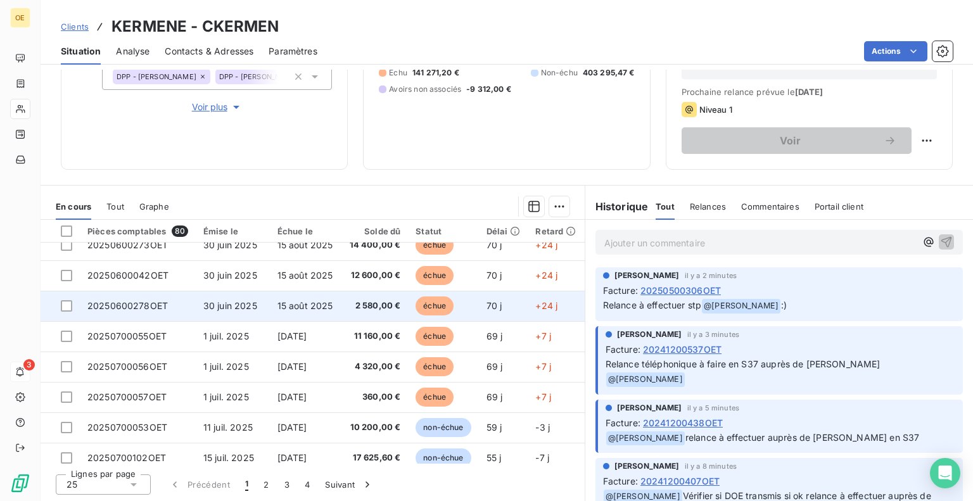
click at [182, 301] on td "20250600278OET" at bounding box center [138, 306] width 116 height 30
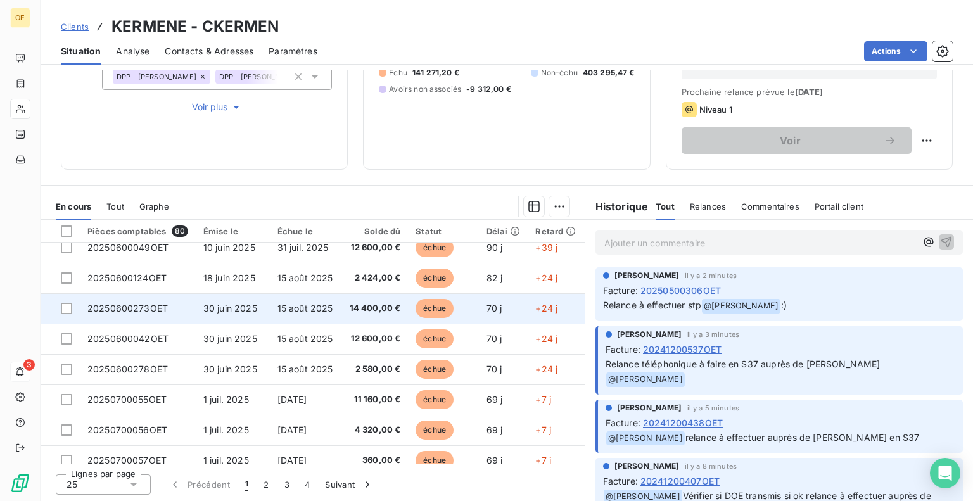
scroll to position [317, 0]
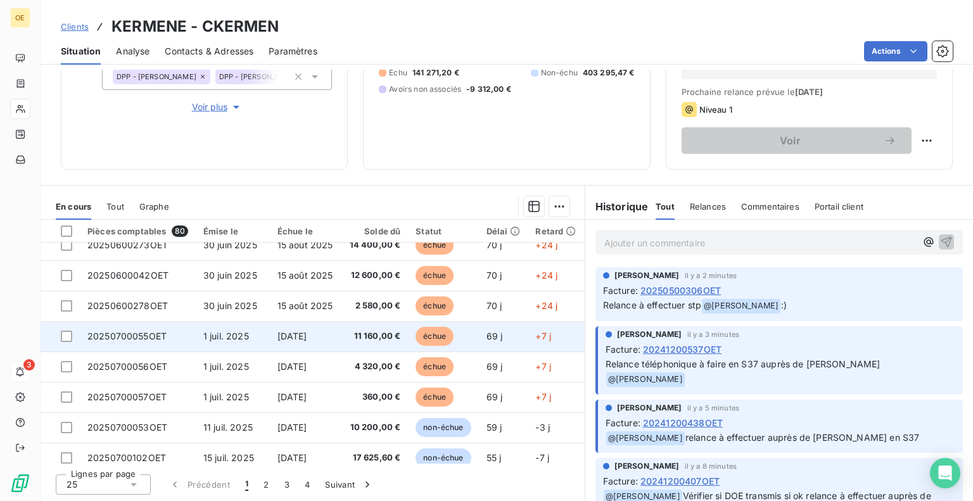
click at [185, 329] on td "20250700055OET" at bounding box center [138, 336] width 116 height 30
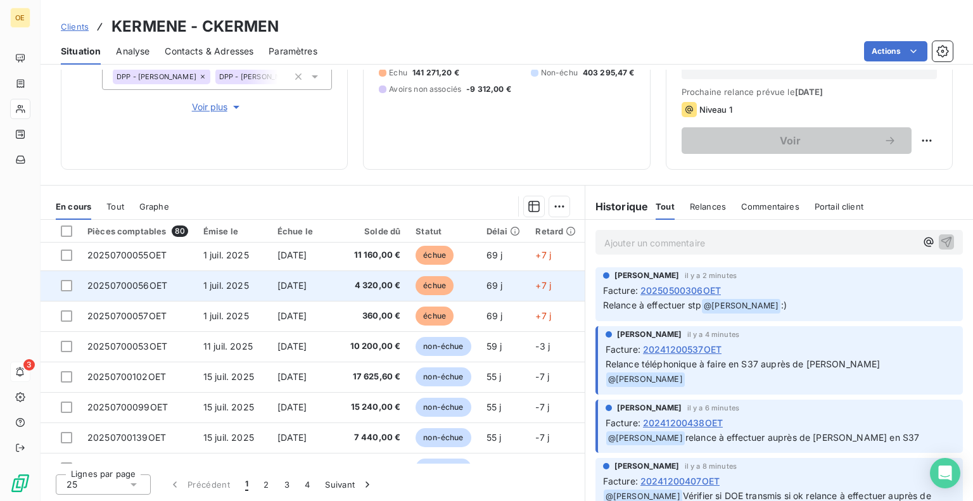
scroll to position [380, 0]
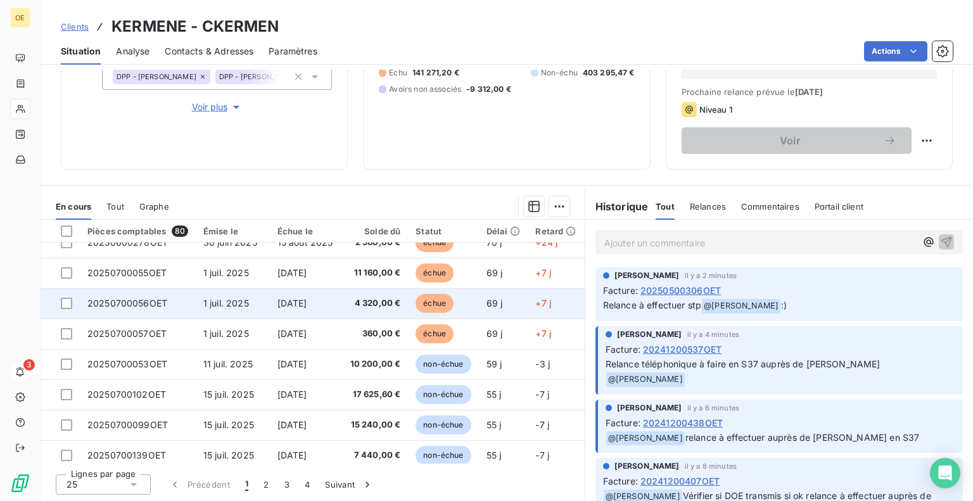
click at [190, 305] on td "20250700056OET" at bounding box center [138, 303] width 116 height 30
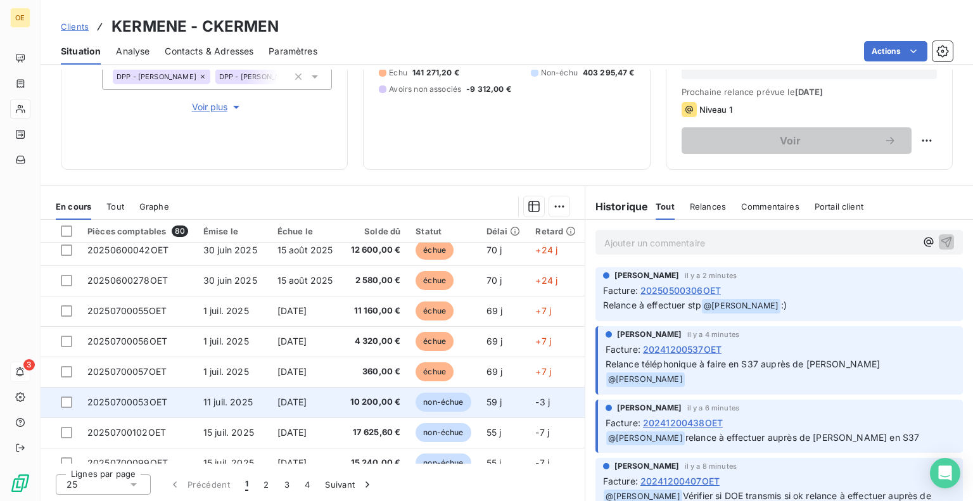
scroll to position [380, 0]
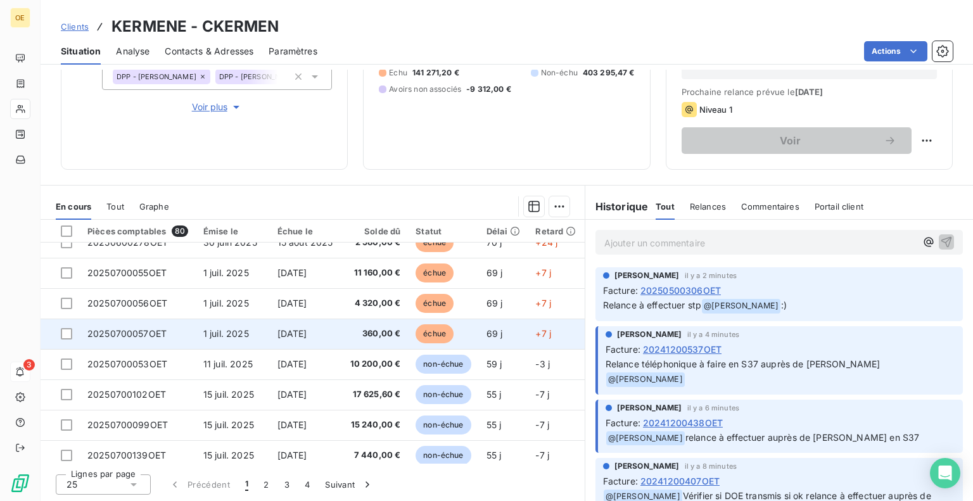
click at [184, 332] on td "20250700057OET" at bounding box center [138, 333] width 116 height 30
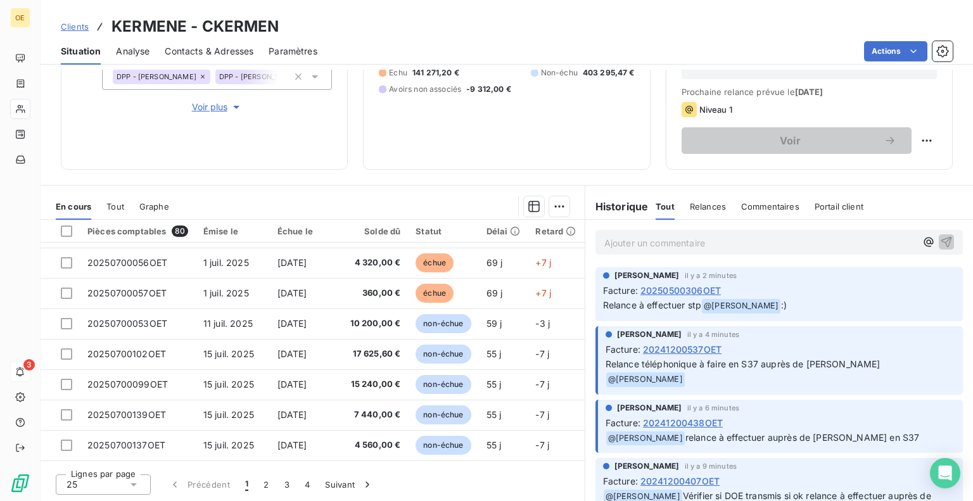
scroll to position [443, 0]
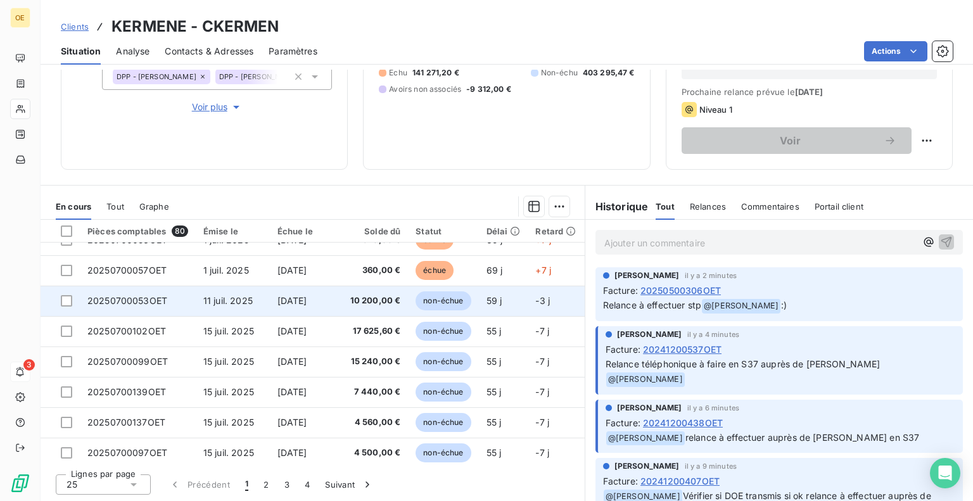
click at [179, 298] on td "20250700053OET" at bounding box center [138, 301] width 116 height 30
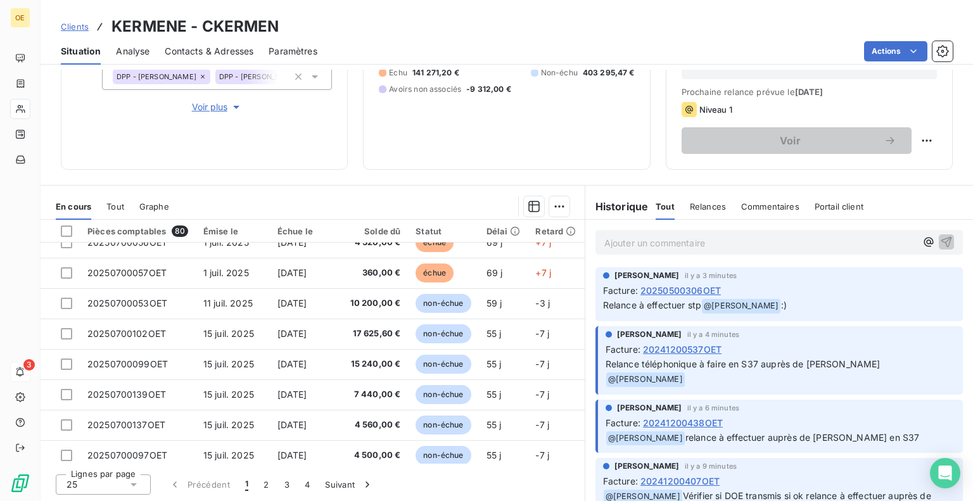
scroll to position [443, 0]
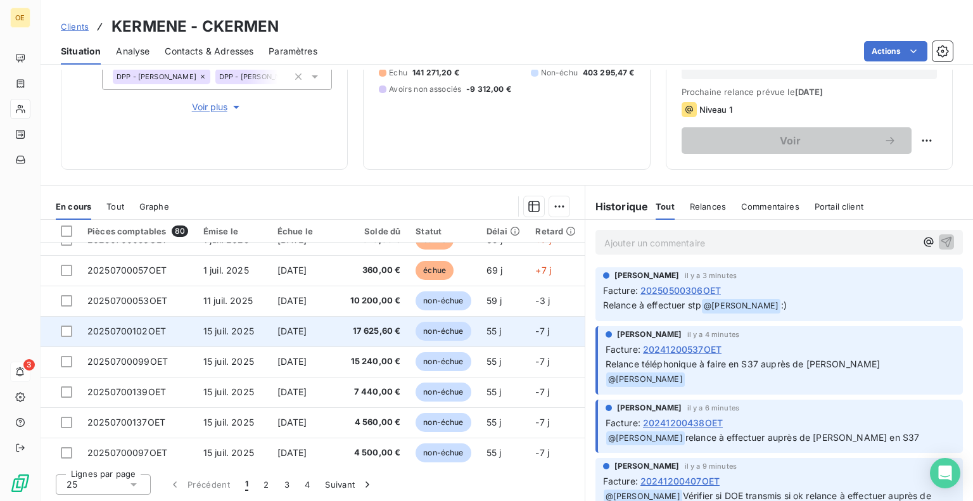
click at [186, 329] on td "20250700102OET" at bounding box center [138, 331] width 116 height 30
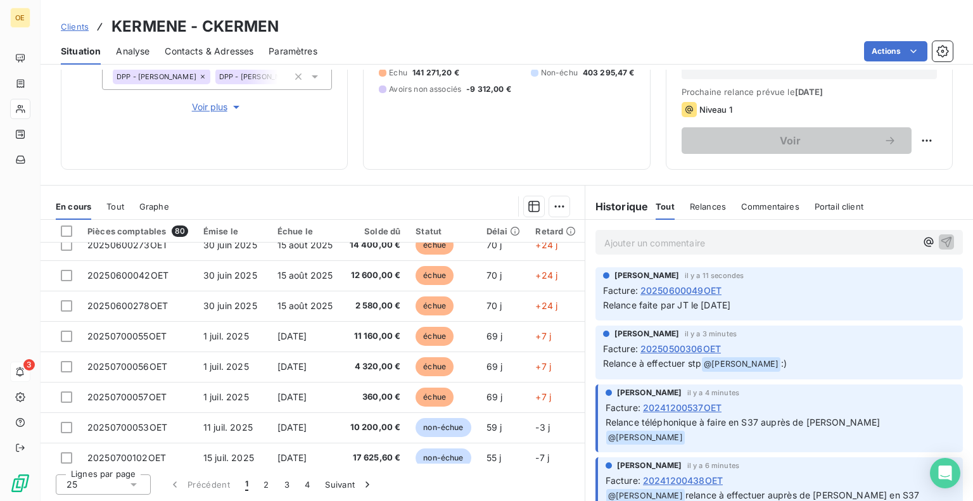
scroll to position [380, 0]
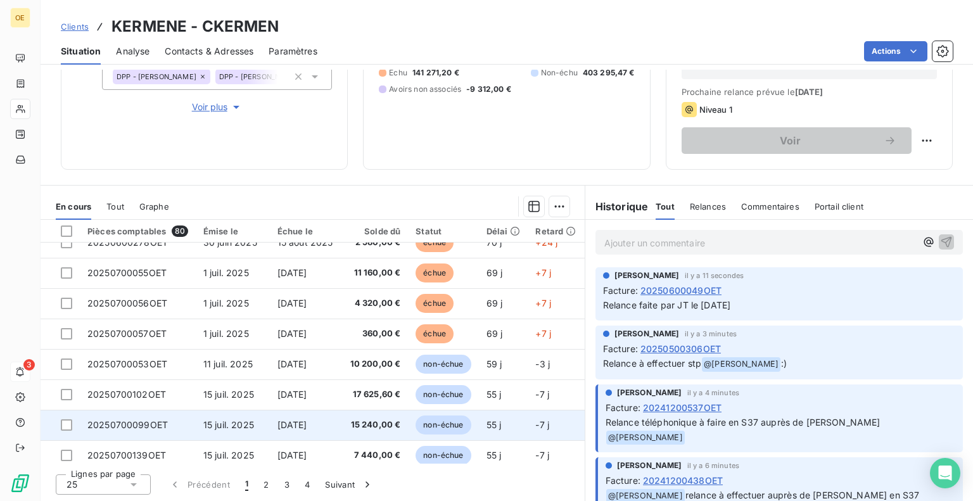
click at [177, 423] on td "20250700099OET" at bounding box center [138, 425] width 116 height 30
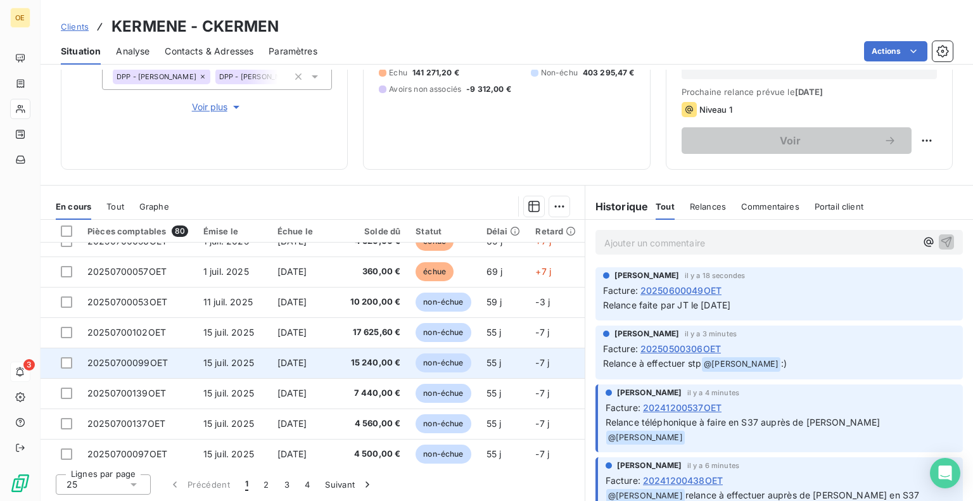
scroll to position [443, 0]
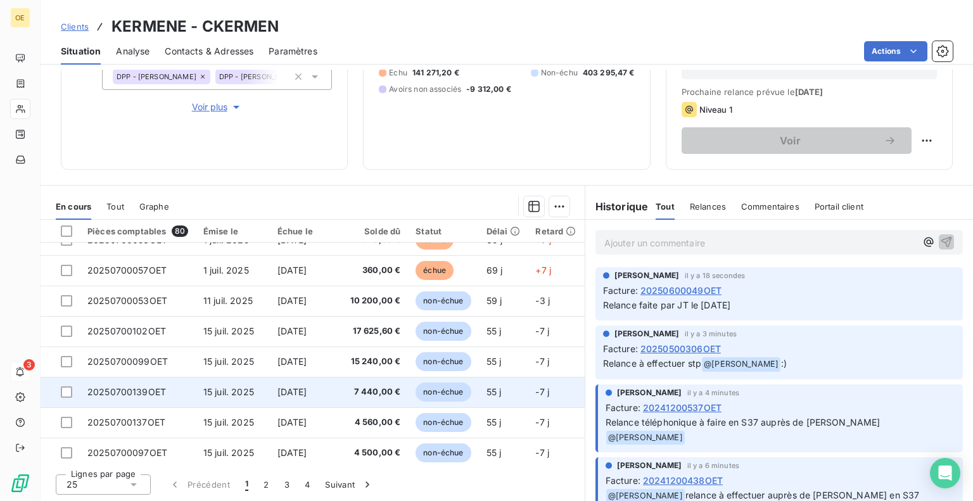
click at [180, 391] on td "20250700139OET" at bounding box center [138, 392] width 116 height 30
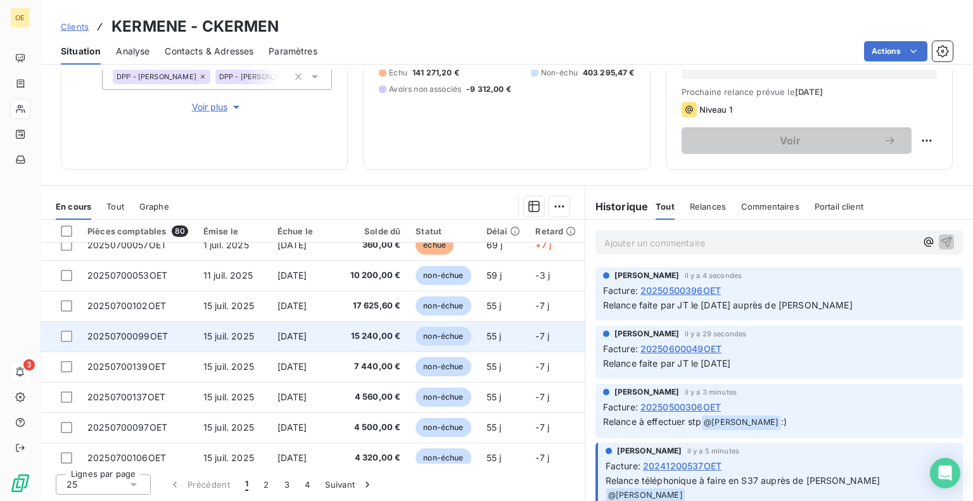
scroll to position [507, 0]
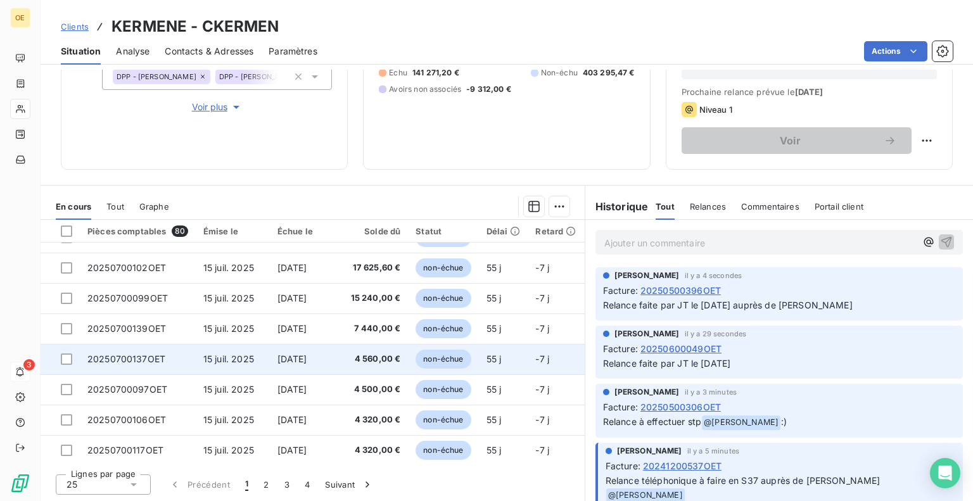
click at [181, 357] on td "20250700137OET" at bounding box center [138, 359] width 116 height 30
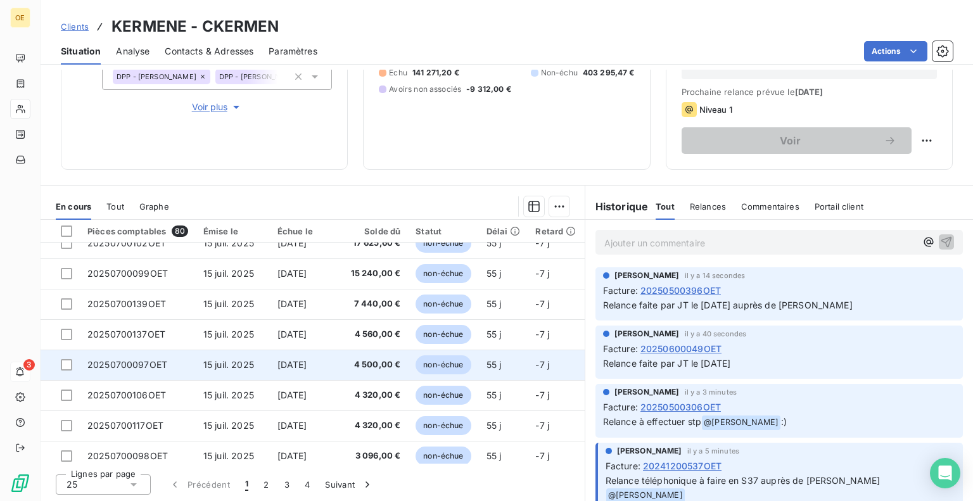
scroll to position [544, 0]
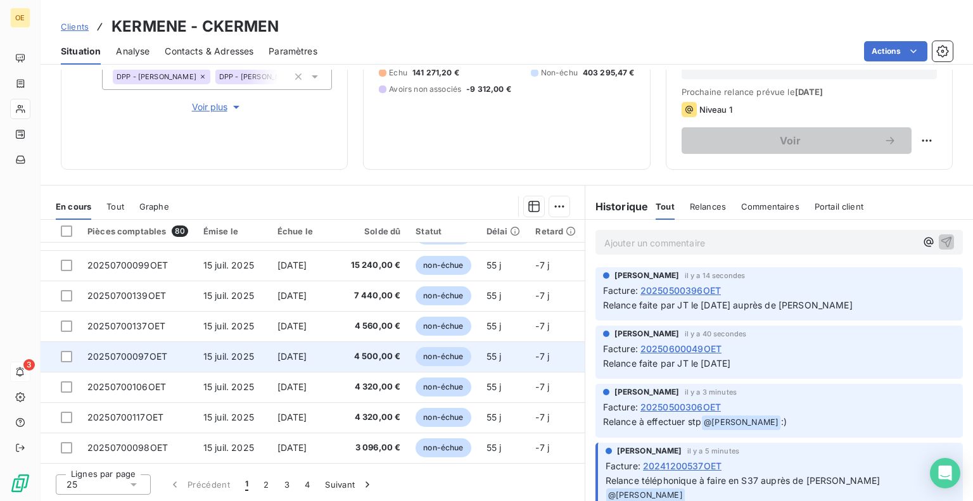
click at [183, 349] on td "20250700097OET" at bounding box center [138, 356] width 116 height 30
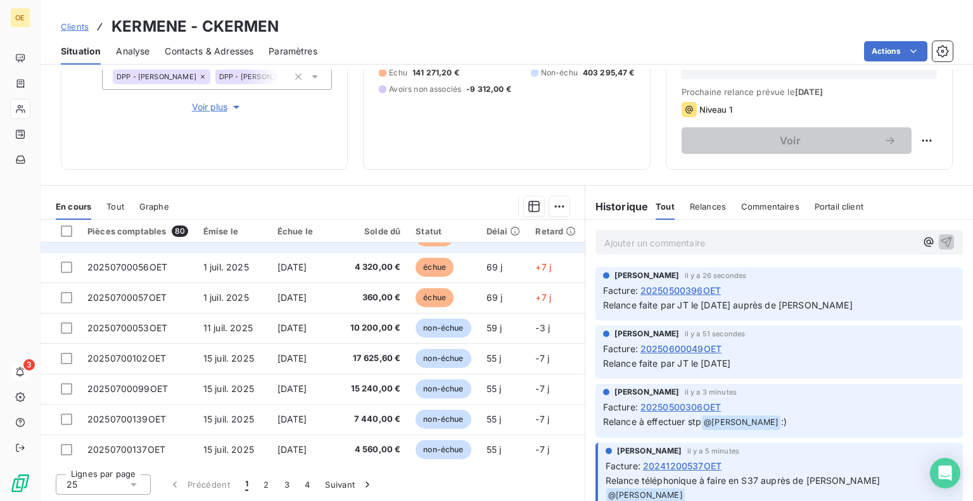
scroll to position [507, 0]
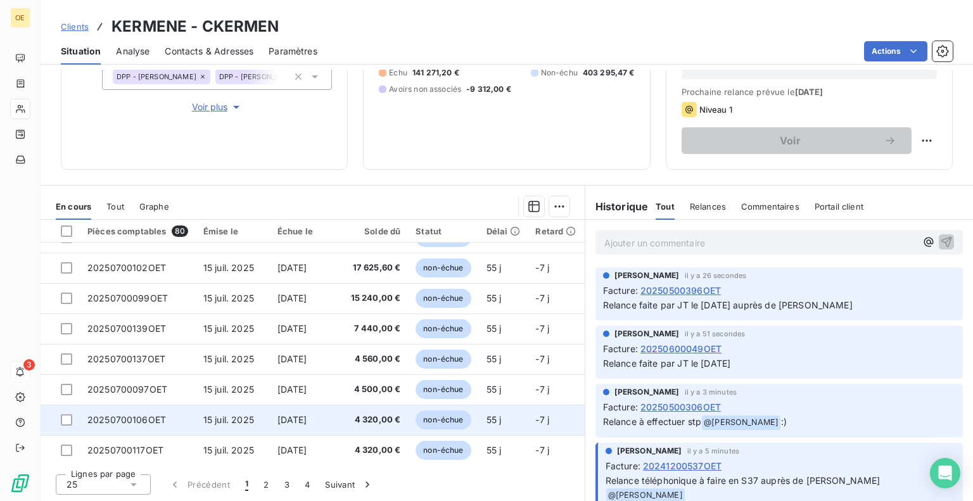
click at [179, 415] on td "20250700106OET" at bounding box center [138, 420] width 116 height 30
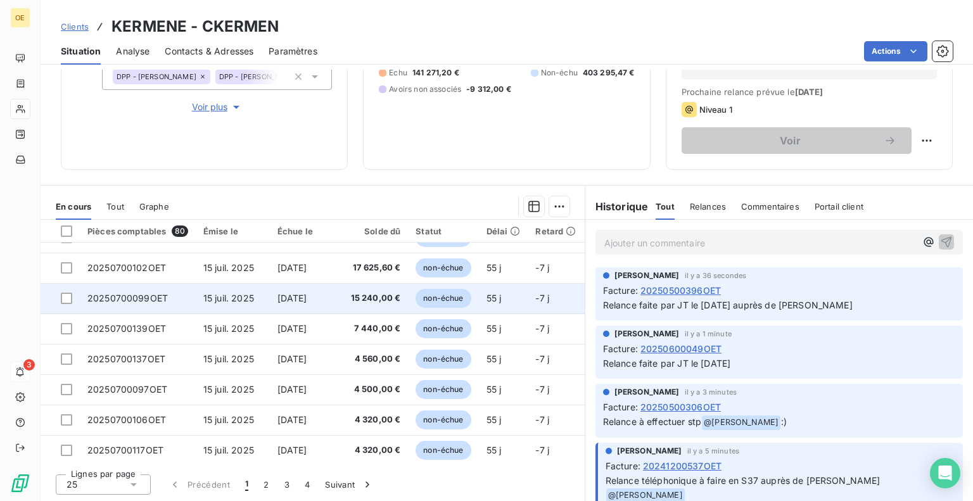
scroll to position [544, 0]
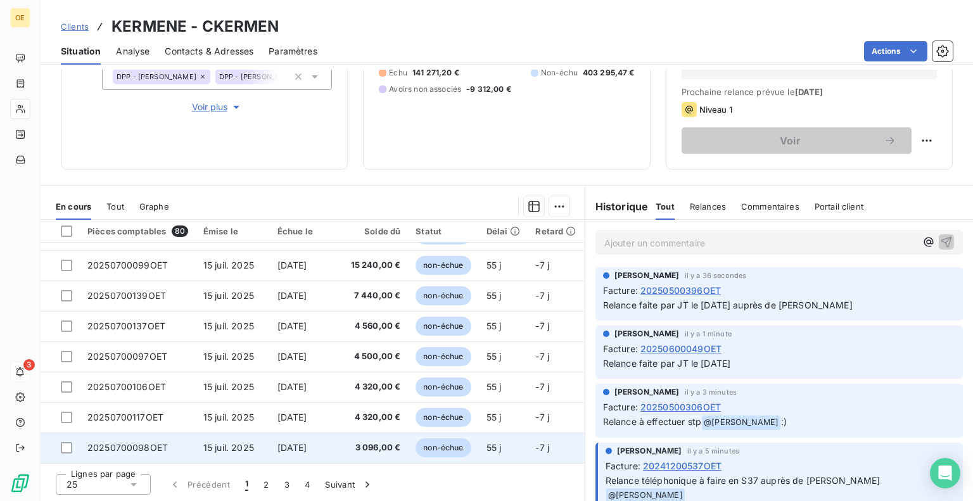
click at [265, 441] on td "15 juil. 2025" at bounding box center [233, 447] width 74 height 30
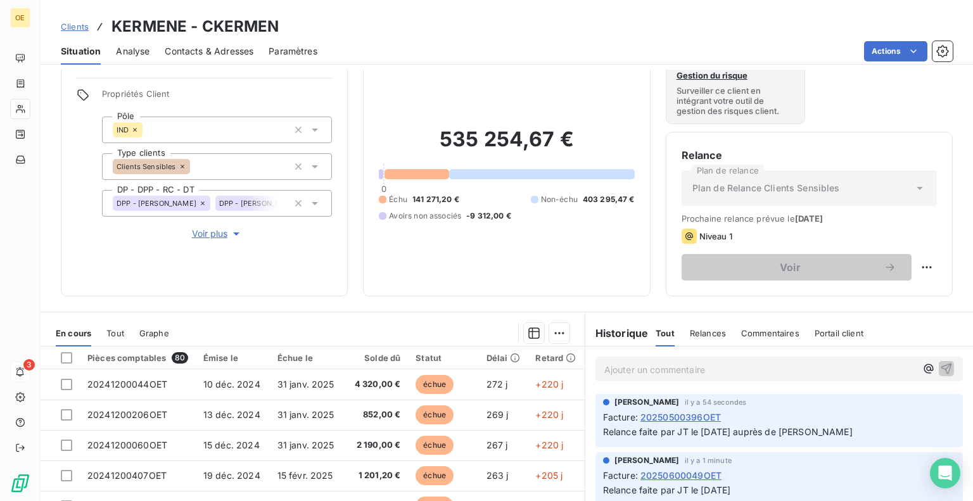
scroll to position [104, 0]
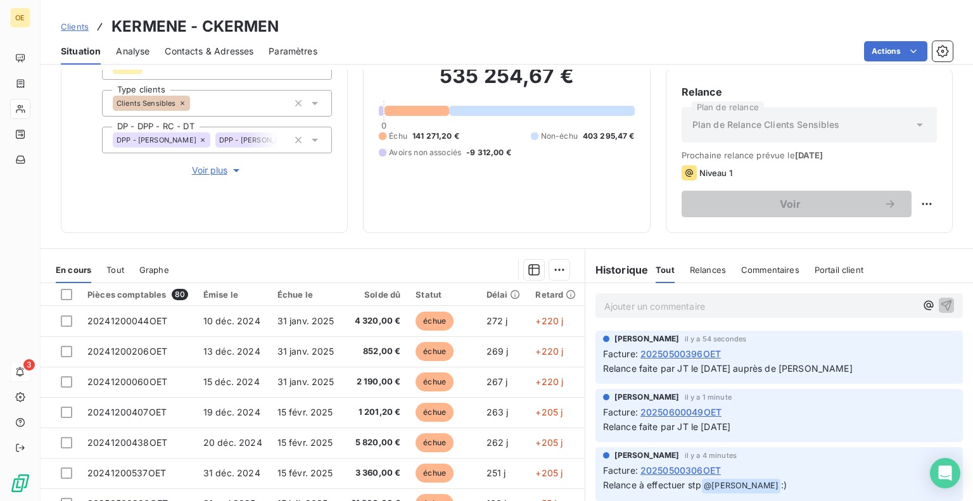
click at [913, 126] on icon at bounding box center [919, 124] width 13 height 13
click at [916, 123] on icon at bounding box center [919, 124] width 6 height 3
click at [914, 201] on html "OE 3 Clients KERMENE - CKERMEN Situation Analyse Contacts & Adresses Paramètres…" at bounding box center [486, 250] width 973 height 501
click at [553, 201] on html "OE 3 Clients KERMENE - CKERMEN Situation Analyse Contacts & Adresses Paramètres…" at bounding box center [486, 250] width 973 height 501
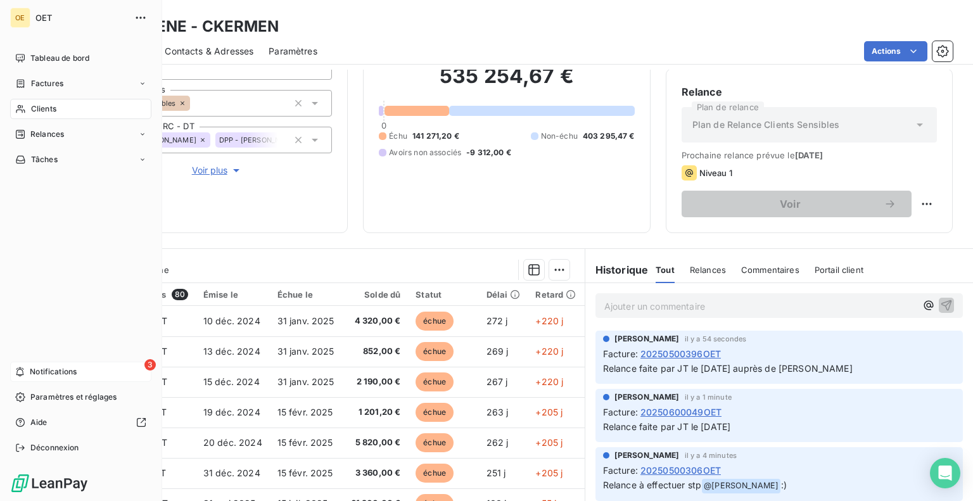
click at [31, 372] on span "Notifications" at bounding box center [53, 371] width 47 height 11
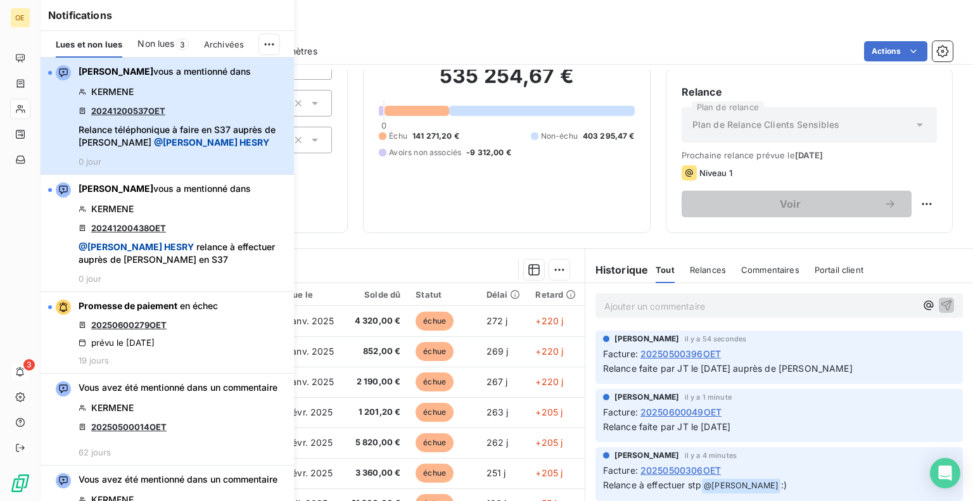
click at [184, 118] on div "[PERSON_NAME] vous a mentionné dans KERMENE 20241200537OET Relance téléphonique…" at bounding box center [183, 115] width 208 height 101
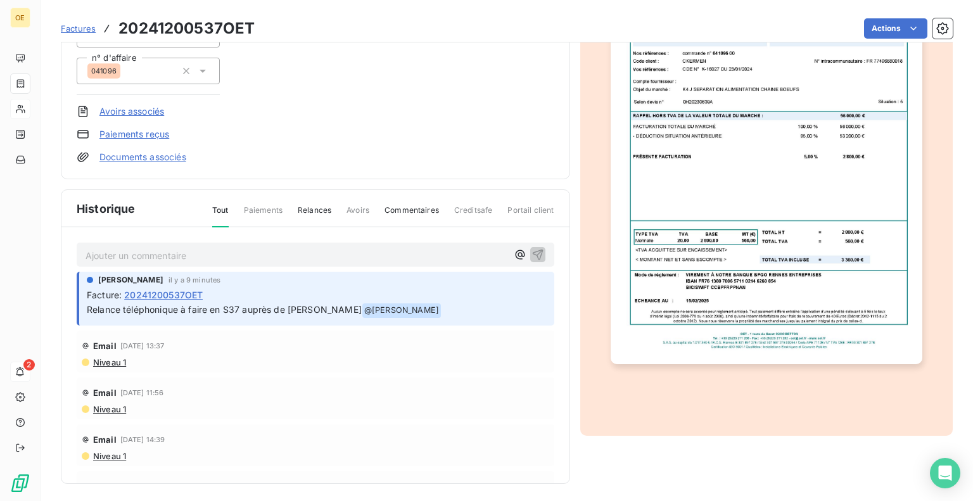
scroll to position [199, 0]
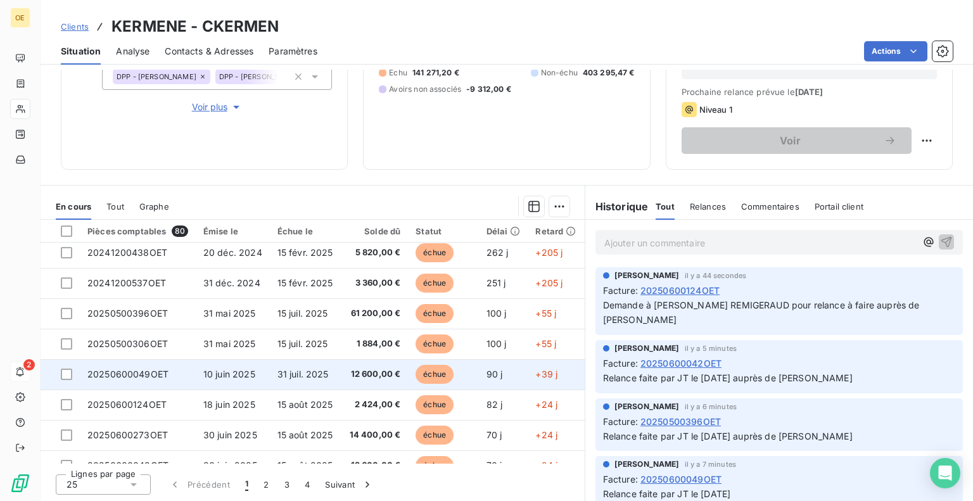
scroll to position [190, 0]
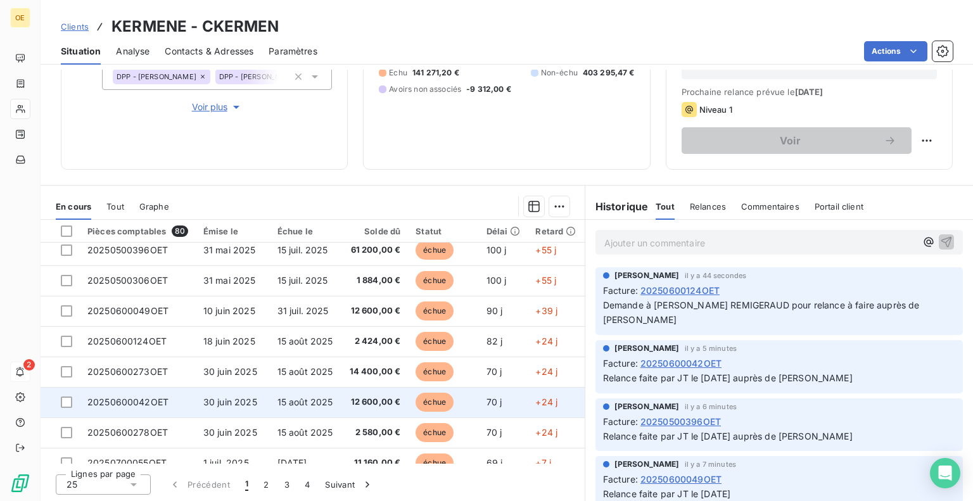
click at [180, 402] on td "20250600042OET" at bounding box center [138, 402] width 116 height 30
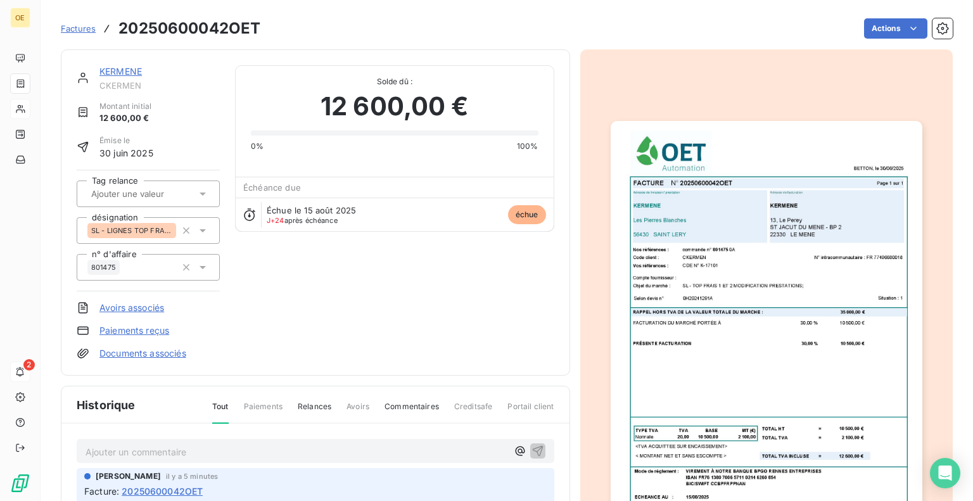
click at [745, 306] on img "button" at bounding box center [766, 340] width 312 height 439
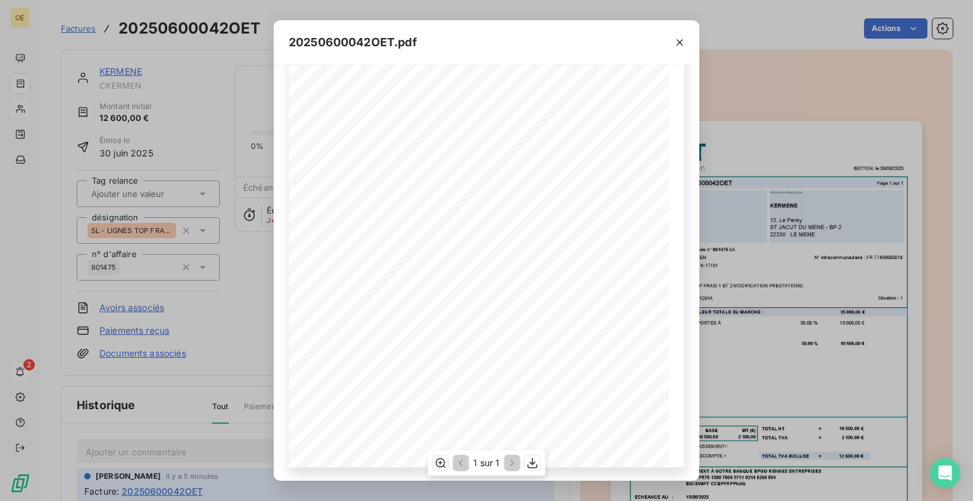
scroll to position [151, 0]
click at [681, 37] on icon "button" at bounding box center [679, 42] width 13 height 13
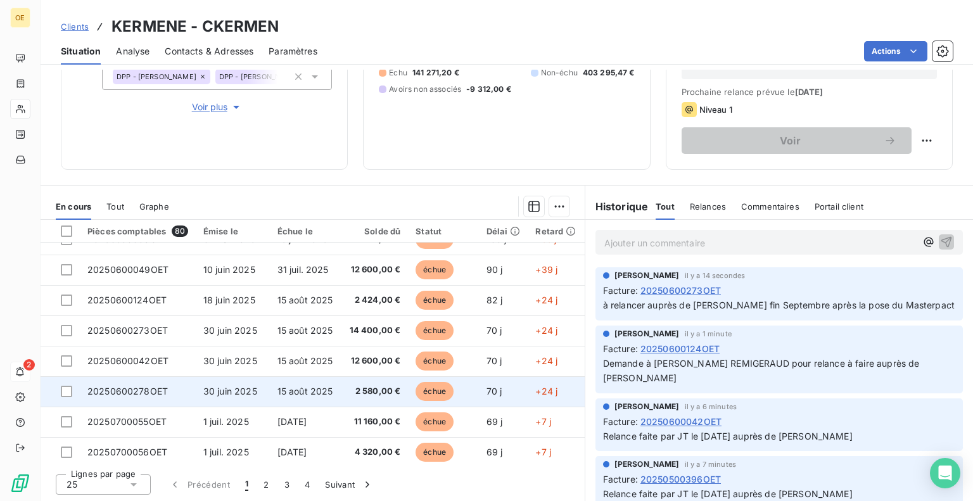
scroll to position [253, 0]
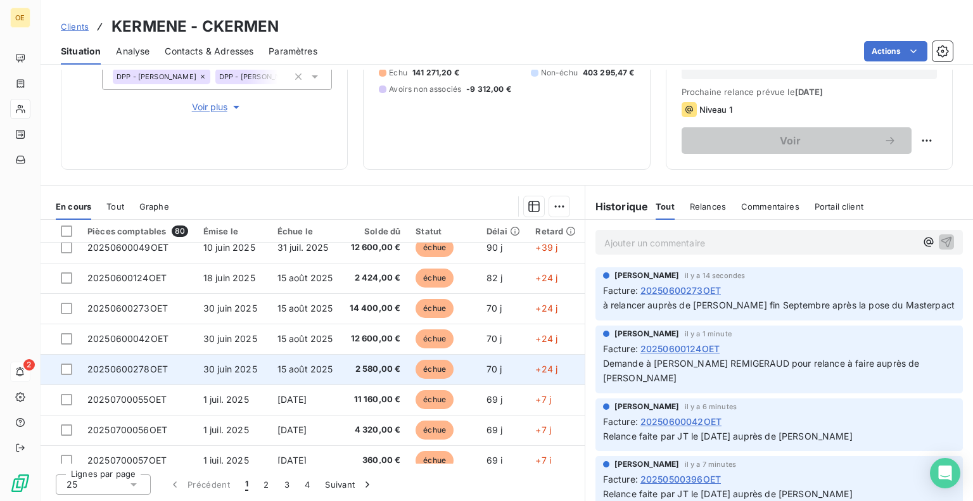
click at [180, 370] on td "20250600278OET" at bounding box center [138, 369] width 116 height 30
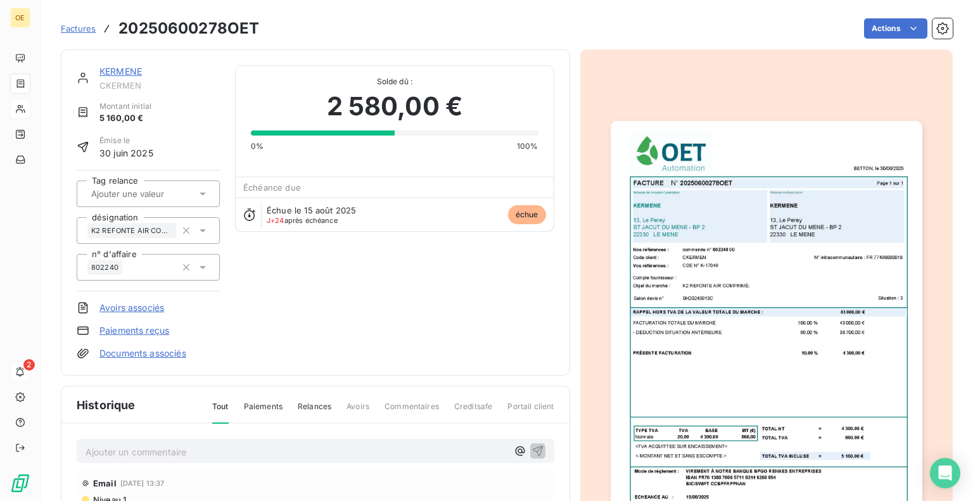
click at [759, 278] on img "button" at bounding box center [766, 340] width 312 height 439
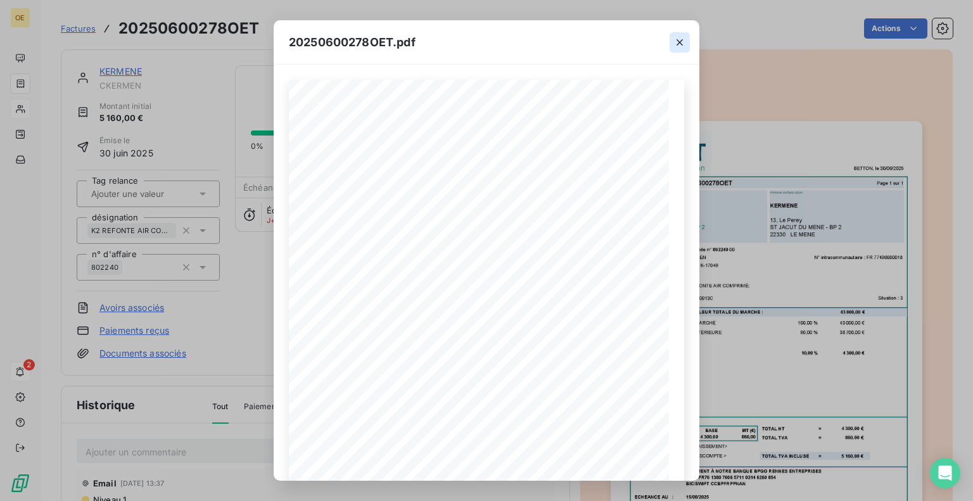
click at [681, 39] on icon "button" at bounding box center [679, 42] width 13 height 13
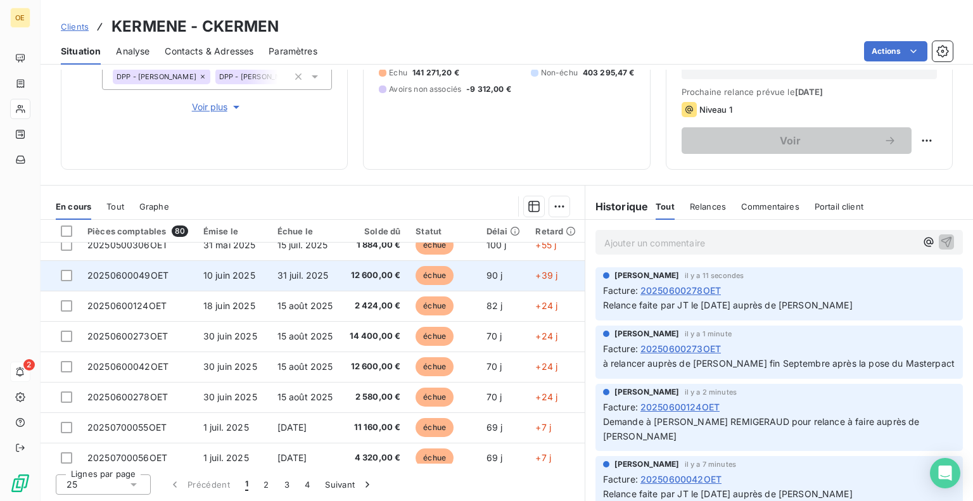
scroll to position [253, 0]
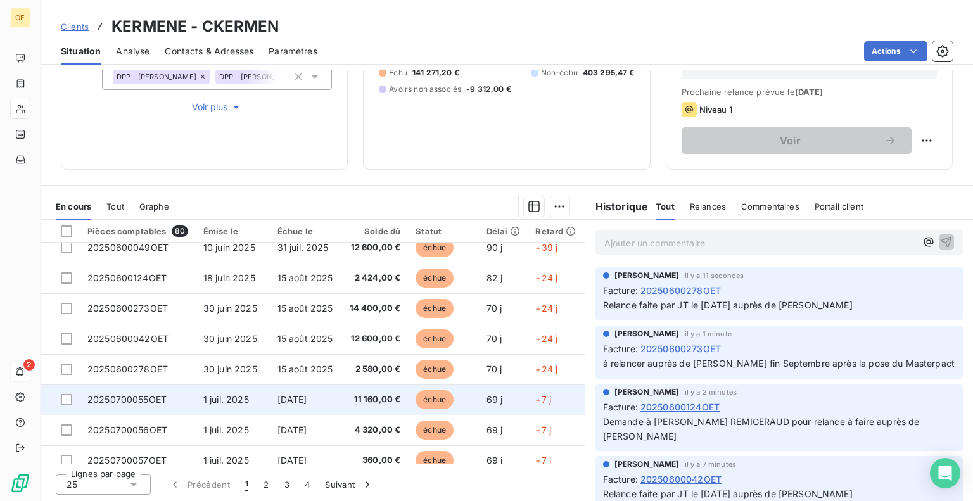
click at [260, 401] on td "1 juil. 2025" at bounding box center [233, 399] width 74 height 30
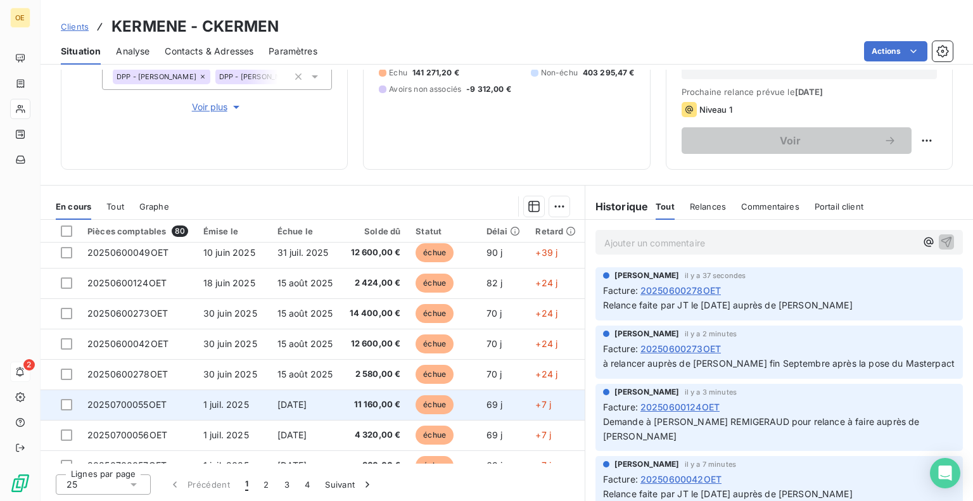
scroll to position [317, 0]
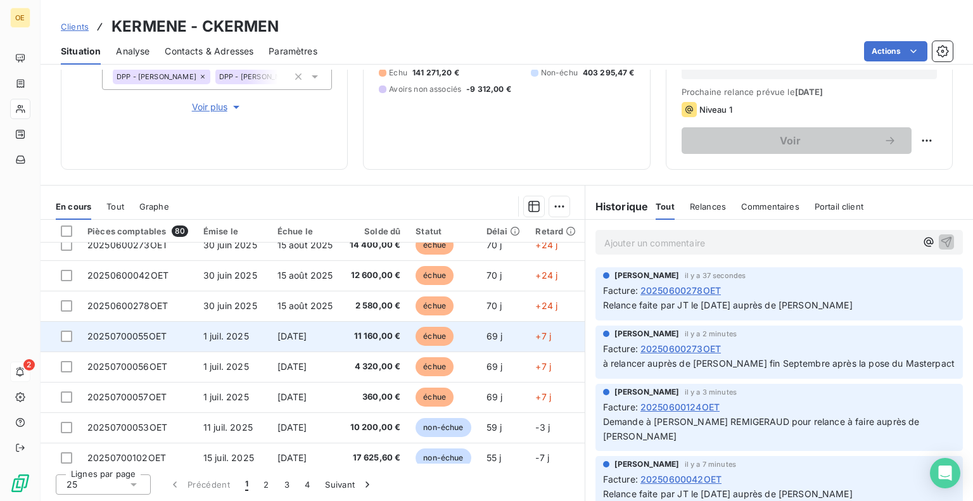
click at [257, 350] on td "1 juil. 2025" at bounding box center [233, 336] width 74 height 30
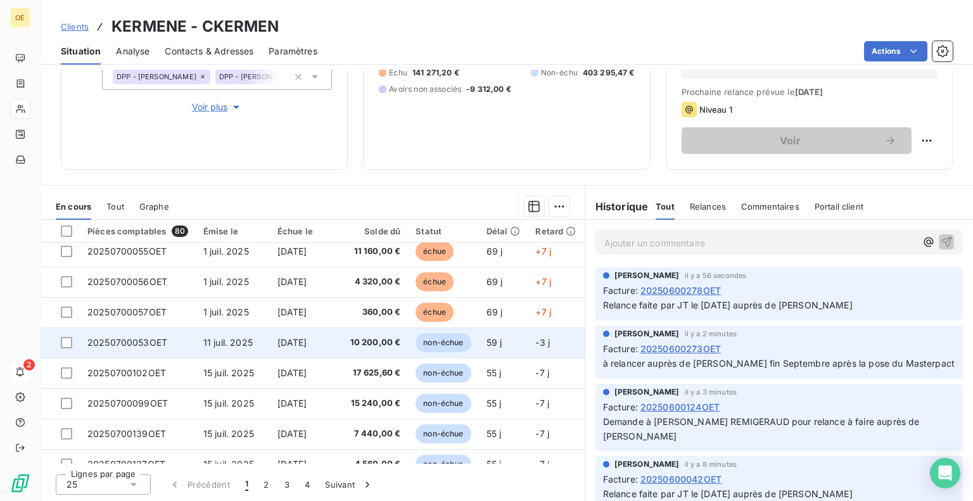
scroll to position [380, 0]
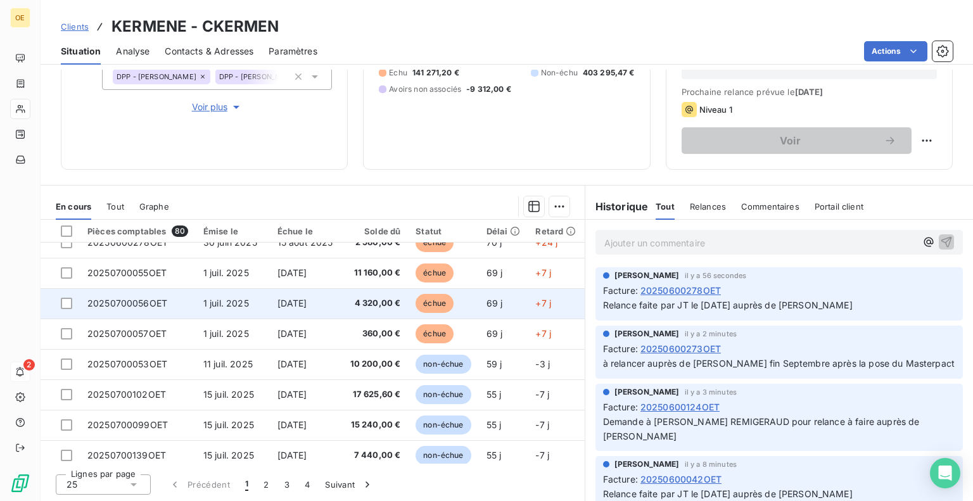
click at [336, 303] on td "[DATE]" at bounding box center [306, 303] width 72 height 30
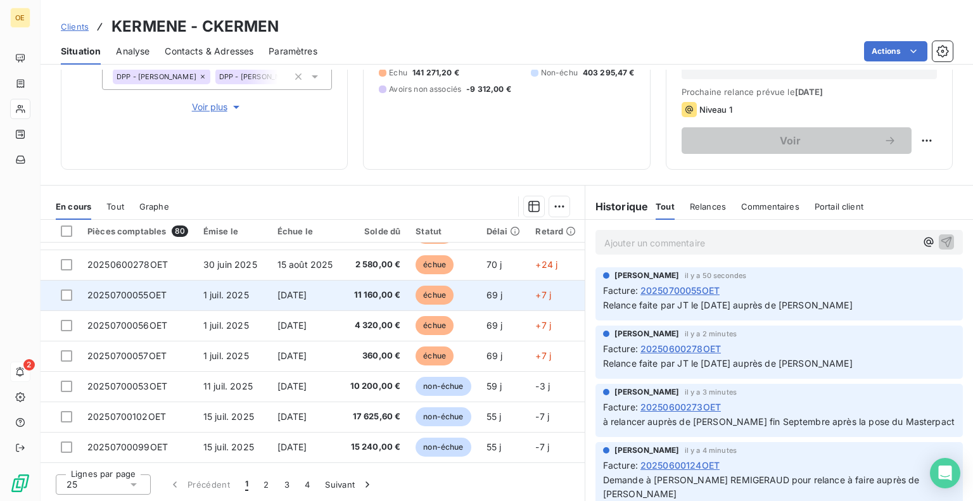
scroll to position [380, 0]
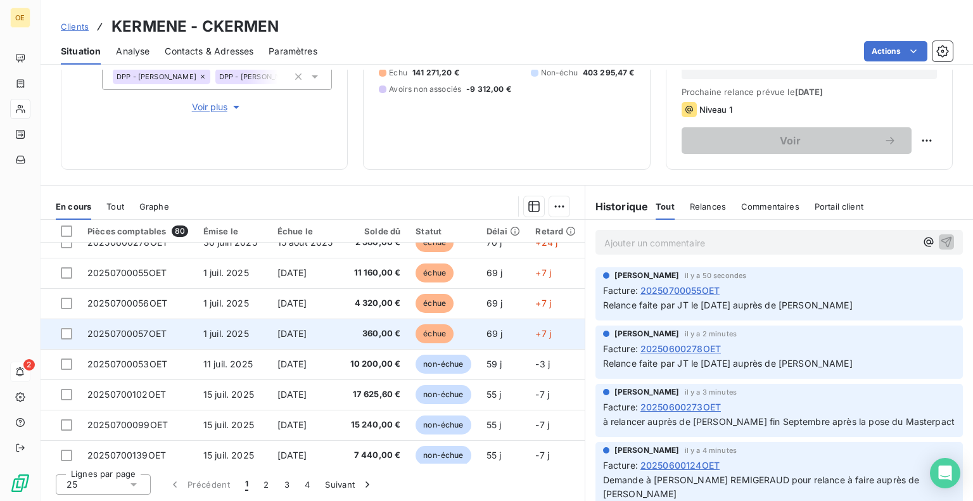
click at [342, 335] on td "360,00 €" at bounding box center [375, 333] width 66 height 30
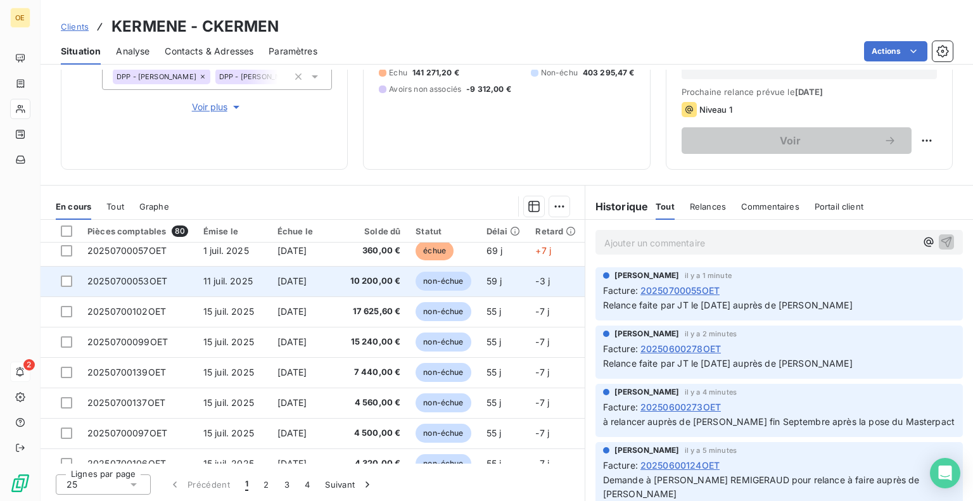
scroll to position [443, 0]
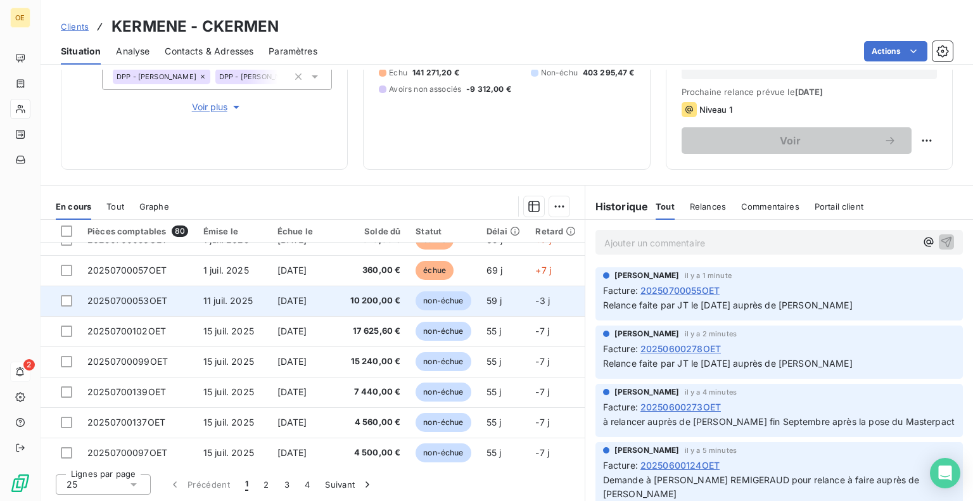
click at [258, 299] on td "11 juil. 2025" at bounding box center [233, 301] width 74 height 30
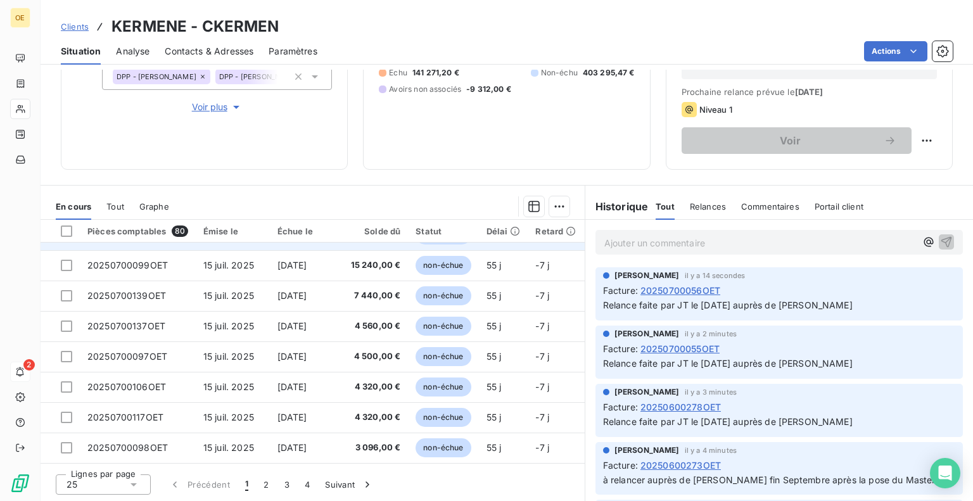
scroll to position [544, 0]
click at [331, 479] on button "Suivant" at bounding box center [349, 484] width 64 height 27
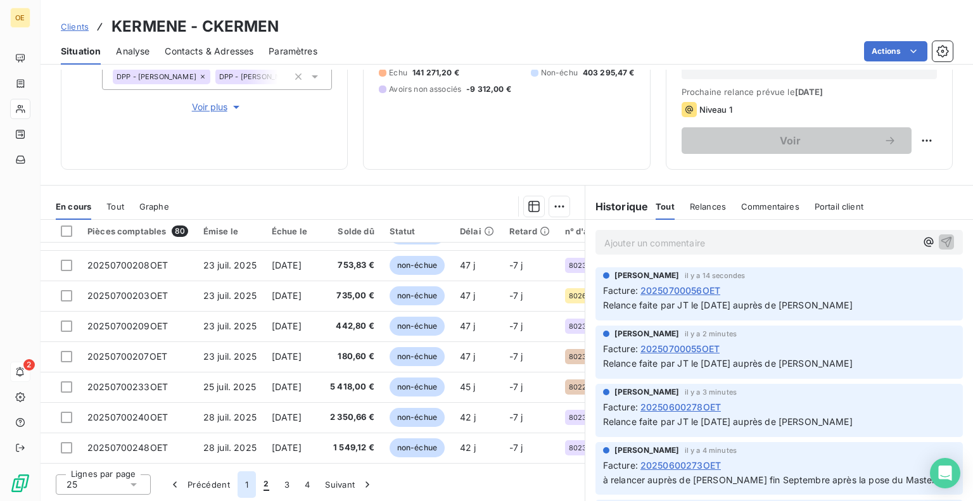
click at [248, 483] on button "1" at bounding box center [246, 484] width 18 height 27
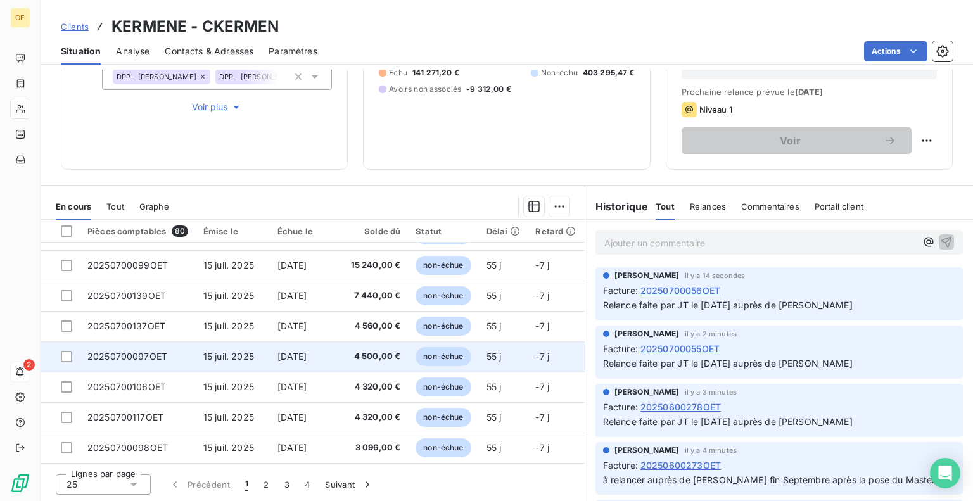
click at [342, 353] on td "4 500,00 €" at bounding box center [375, 356] width 66 height 30
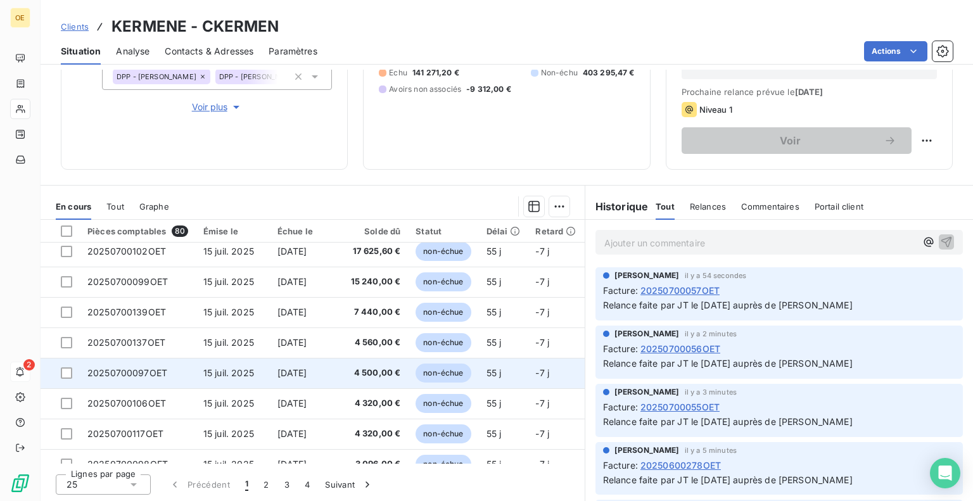
scroll to position [544, 0]
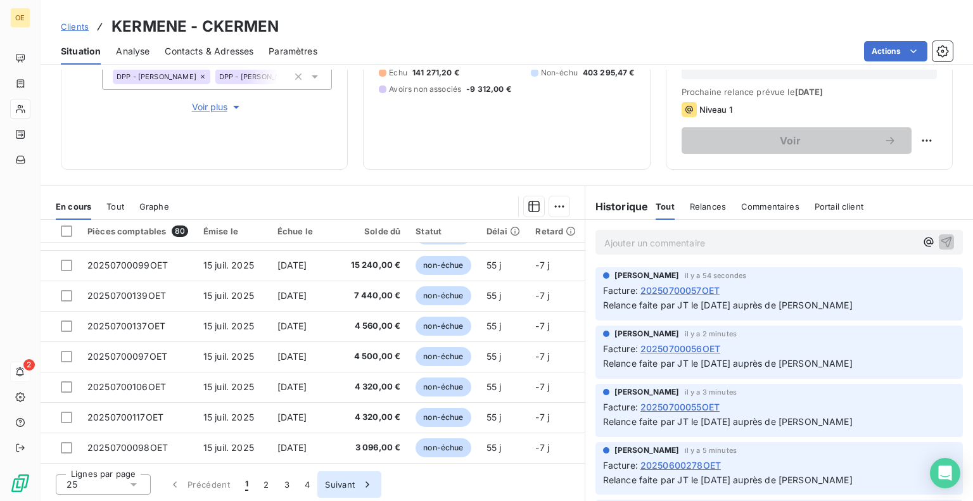
click at [350, 486] on button "Suivant" at bounding box center [349, 484] width 64 height 27
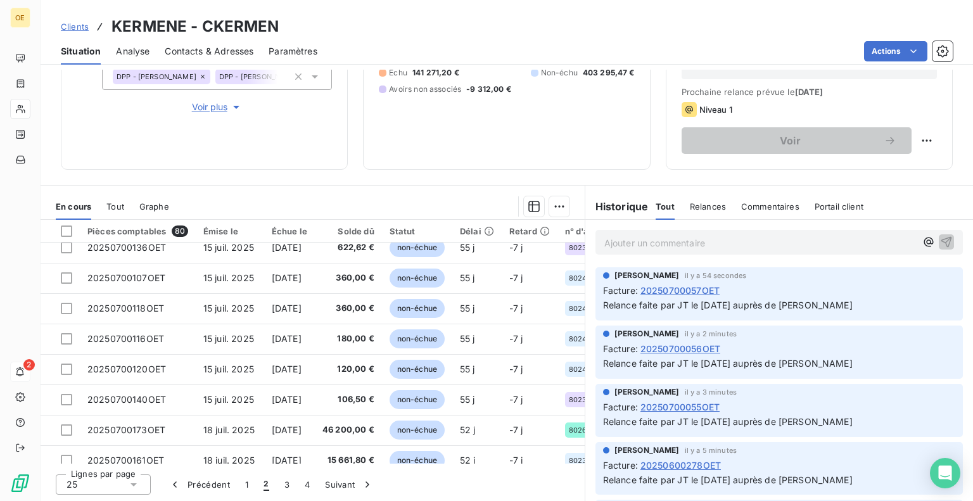
scroll to position [317, 0]
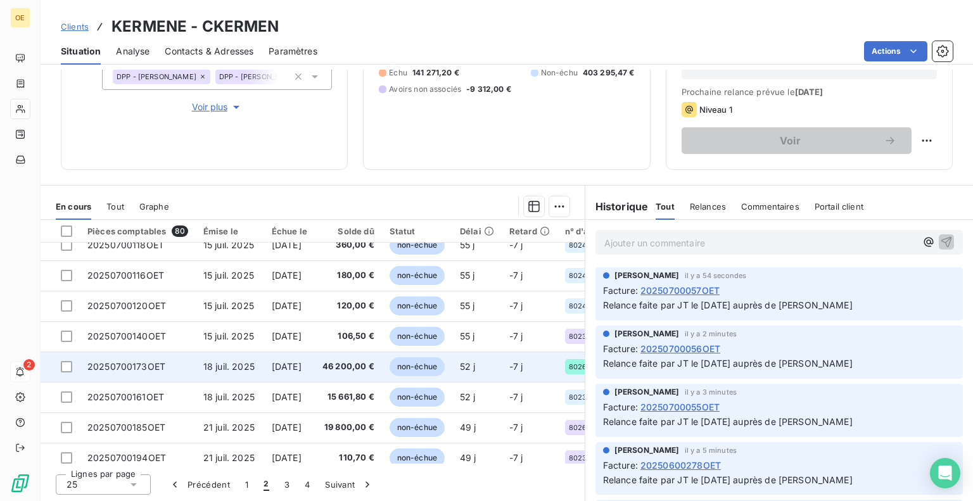
click at [315, 363] on td "[DATE]" at bounding box center [289, 366] width 51 height 30
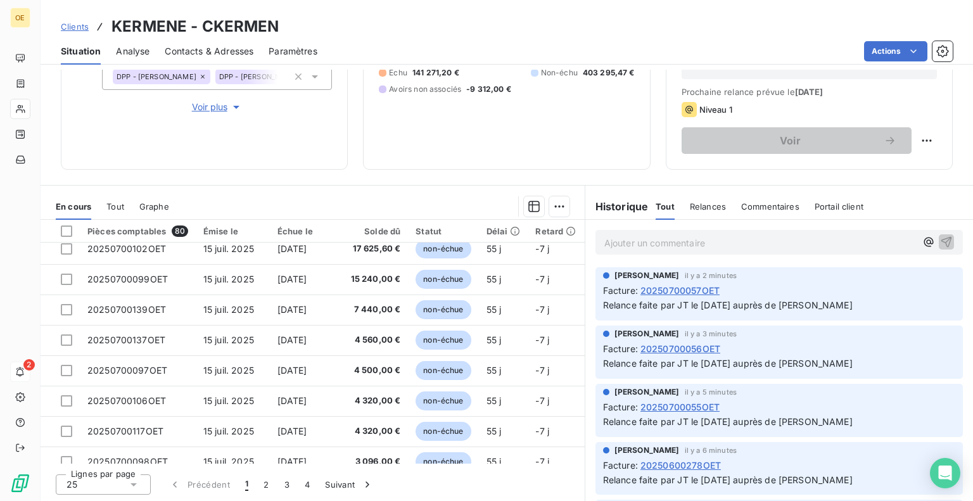
scroll to position [544, 0]
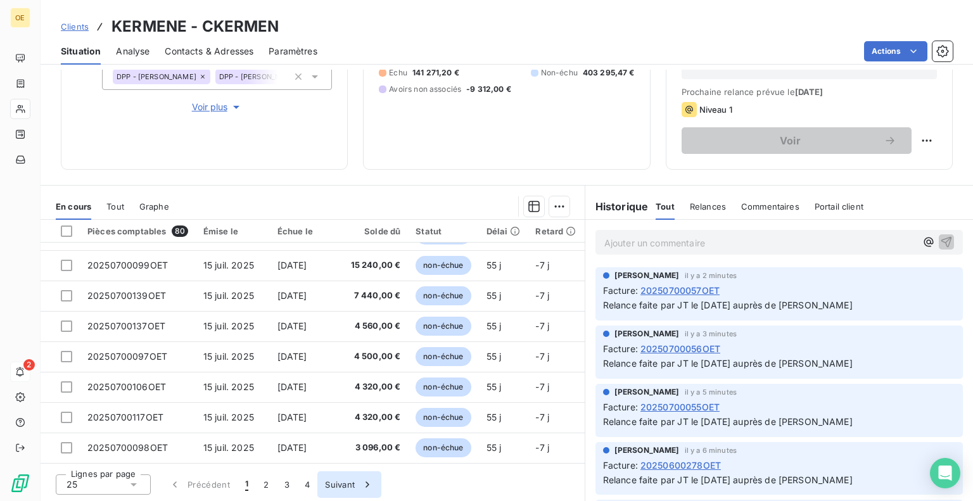
click at [330, 477] on button "Suivant" at bounding box center [349, 484] width 64 height 27
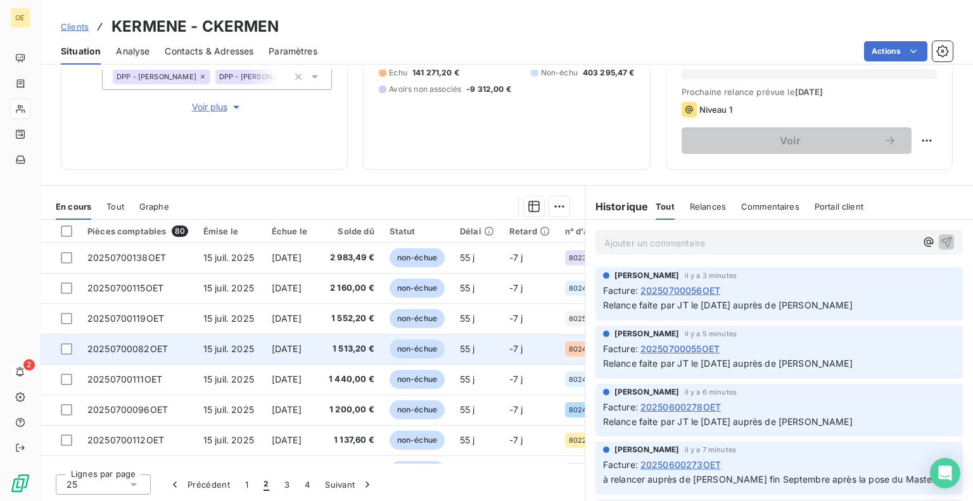
scroll to position [127, 0]
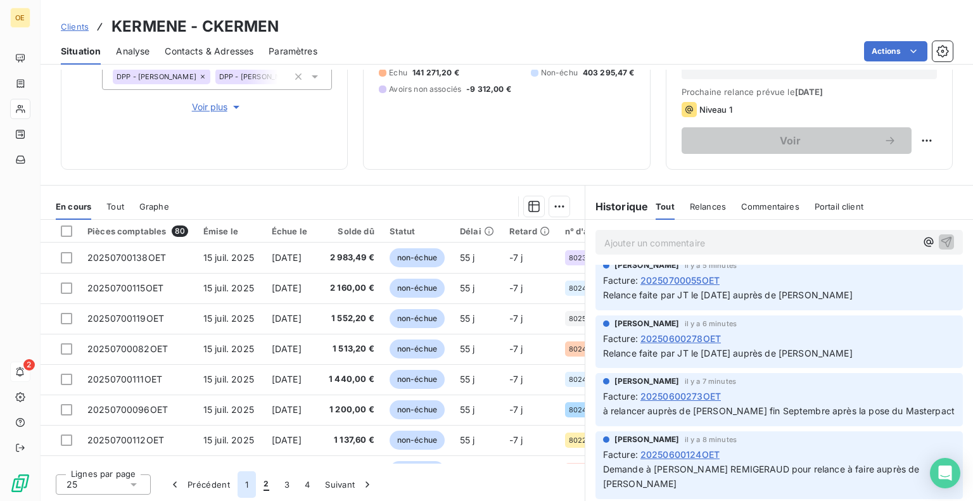
click at [244, 486] on button "1" at bounding box center [246, 484] width 18 height 27
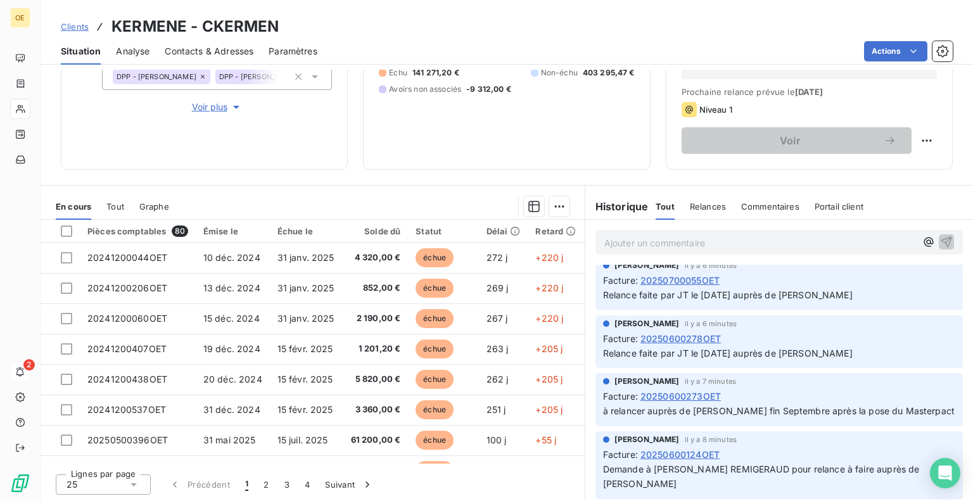
scroll to position [0, 0]
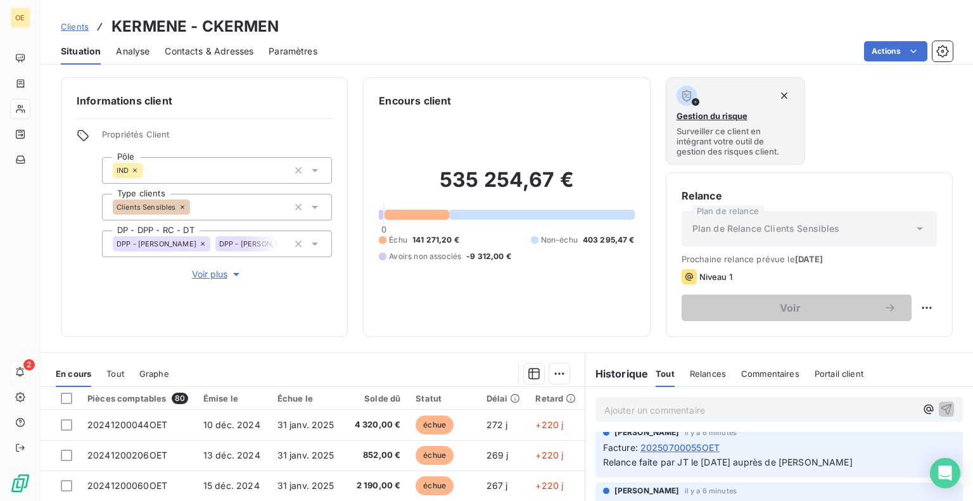
click at [838, 101] on div "Gestion du risque Surveiller ce client en intégrant votre outil de gestion des …" at bounding box center [808, 120] width 287 height 87
